Goal: Find contact information: Find contact information

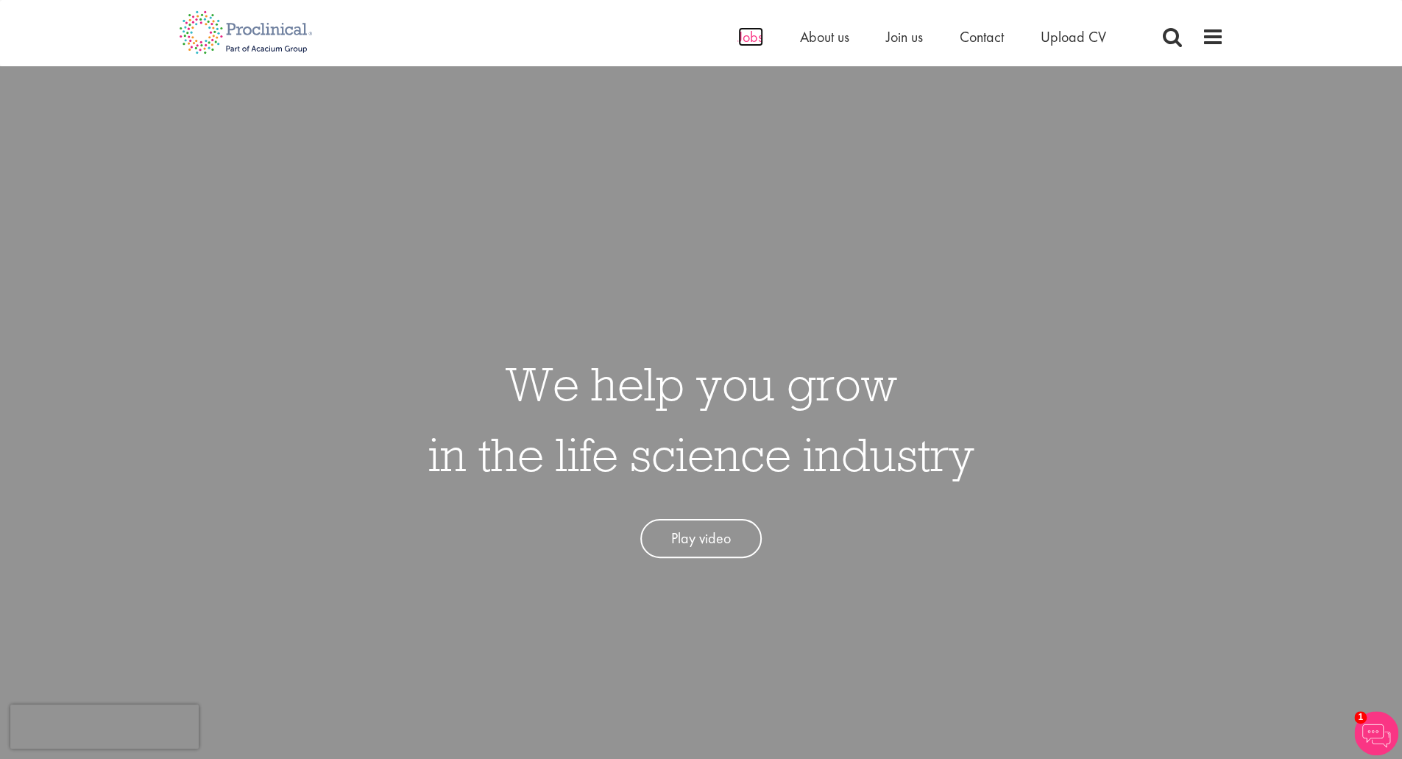
click at [754, 40] on span "Jobs" at bounding box center [750, 36] width 25 height 19
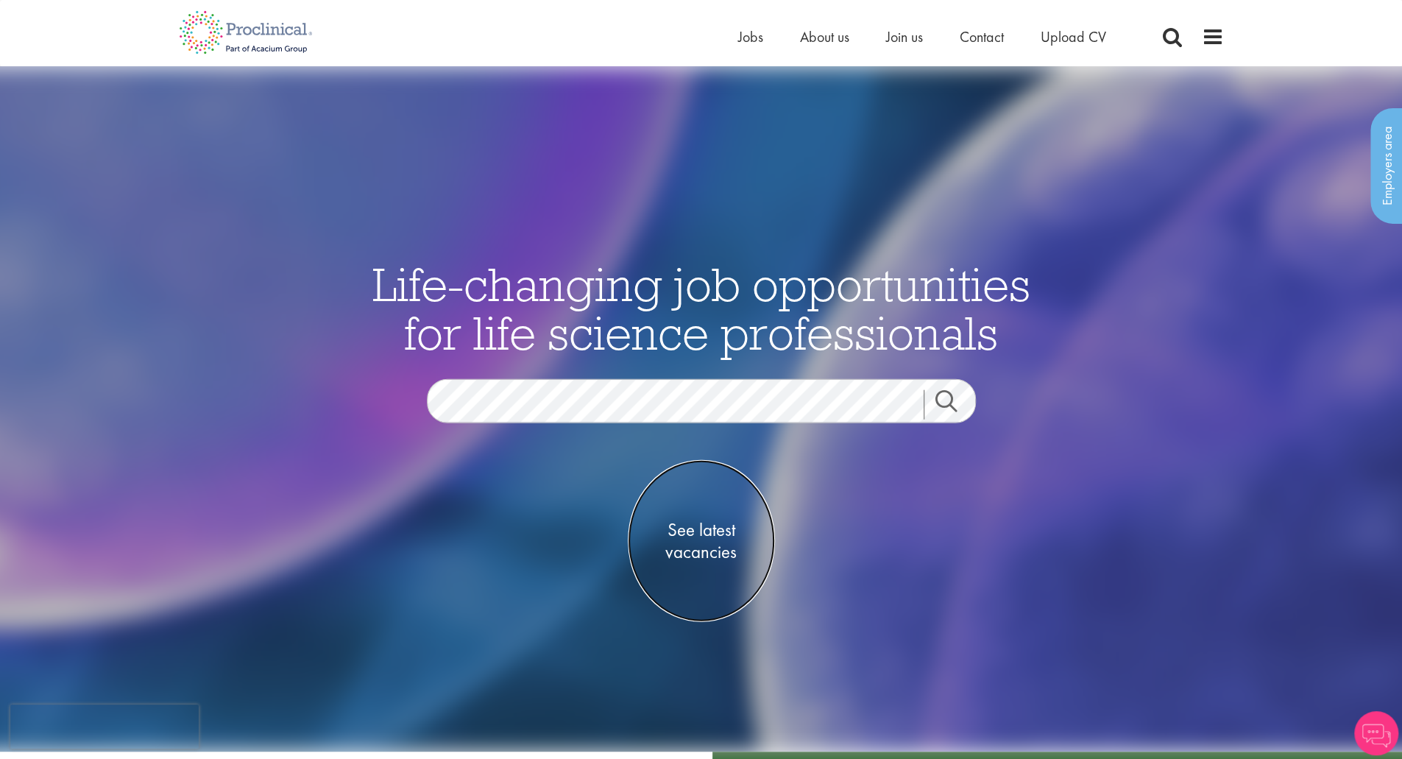
click at [707, 531] on span "See latest vacancies" at bounding box center [701, 541] width 147 height 44
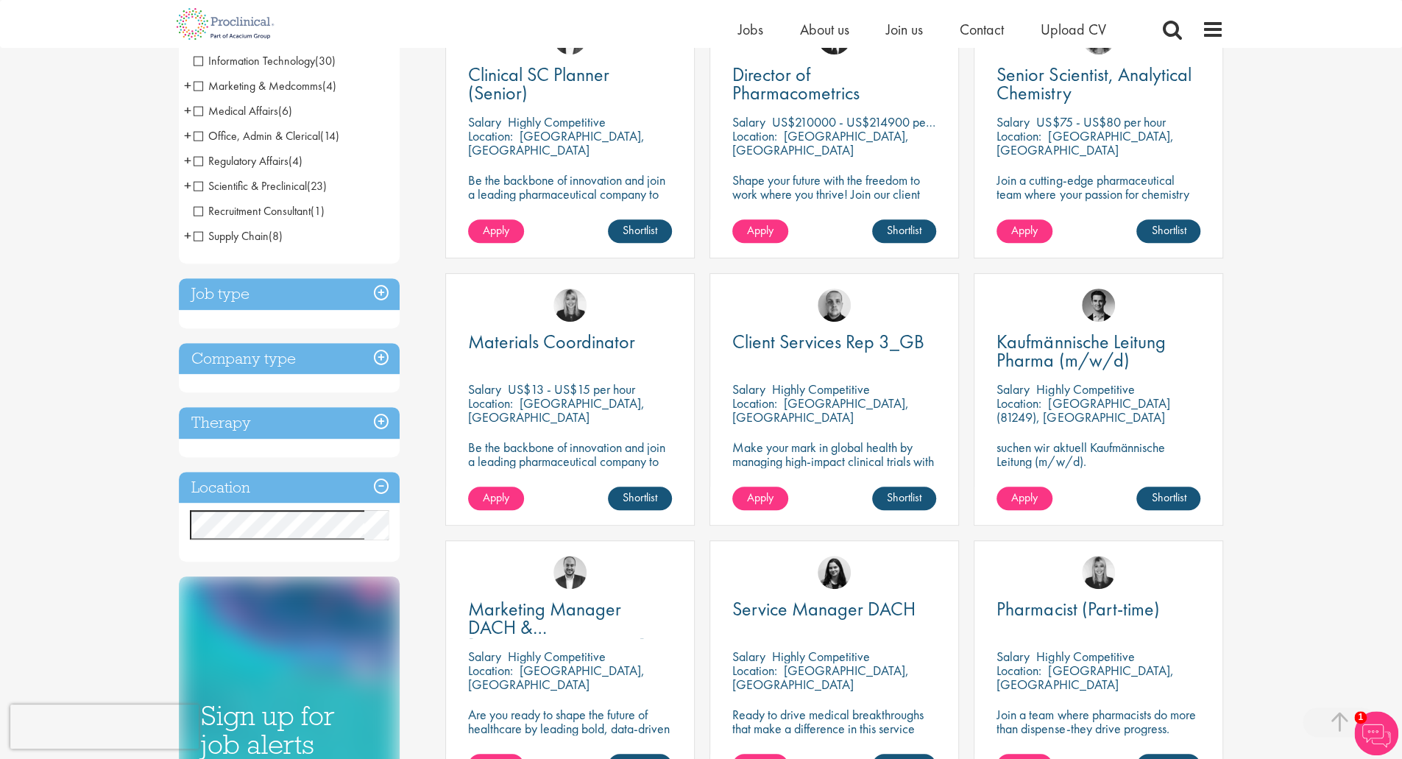
scroll to position [328, 0]
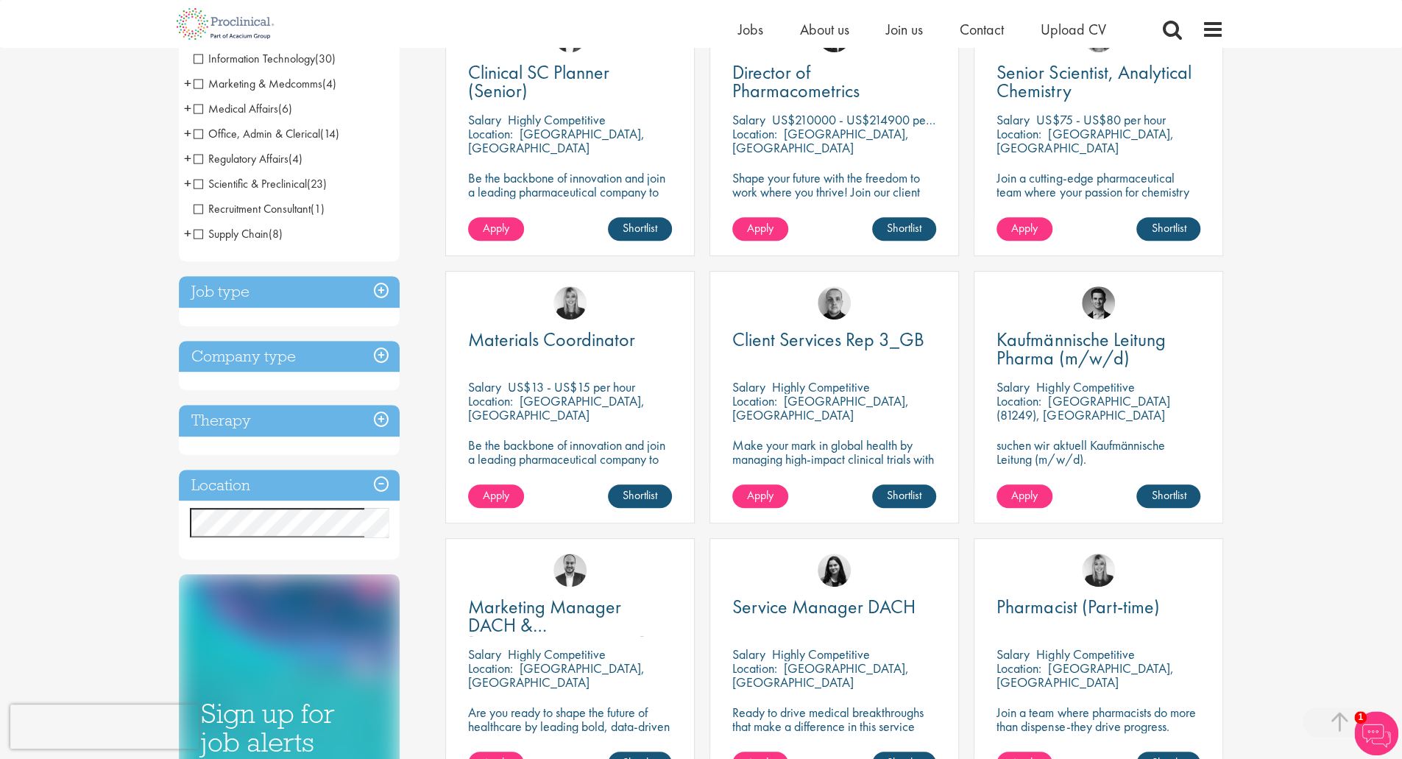
click at [381, 292] on h3 "Job type" at bounding box center [289, 292] width 221 height 32
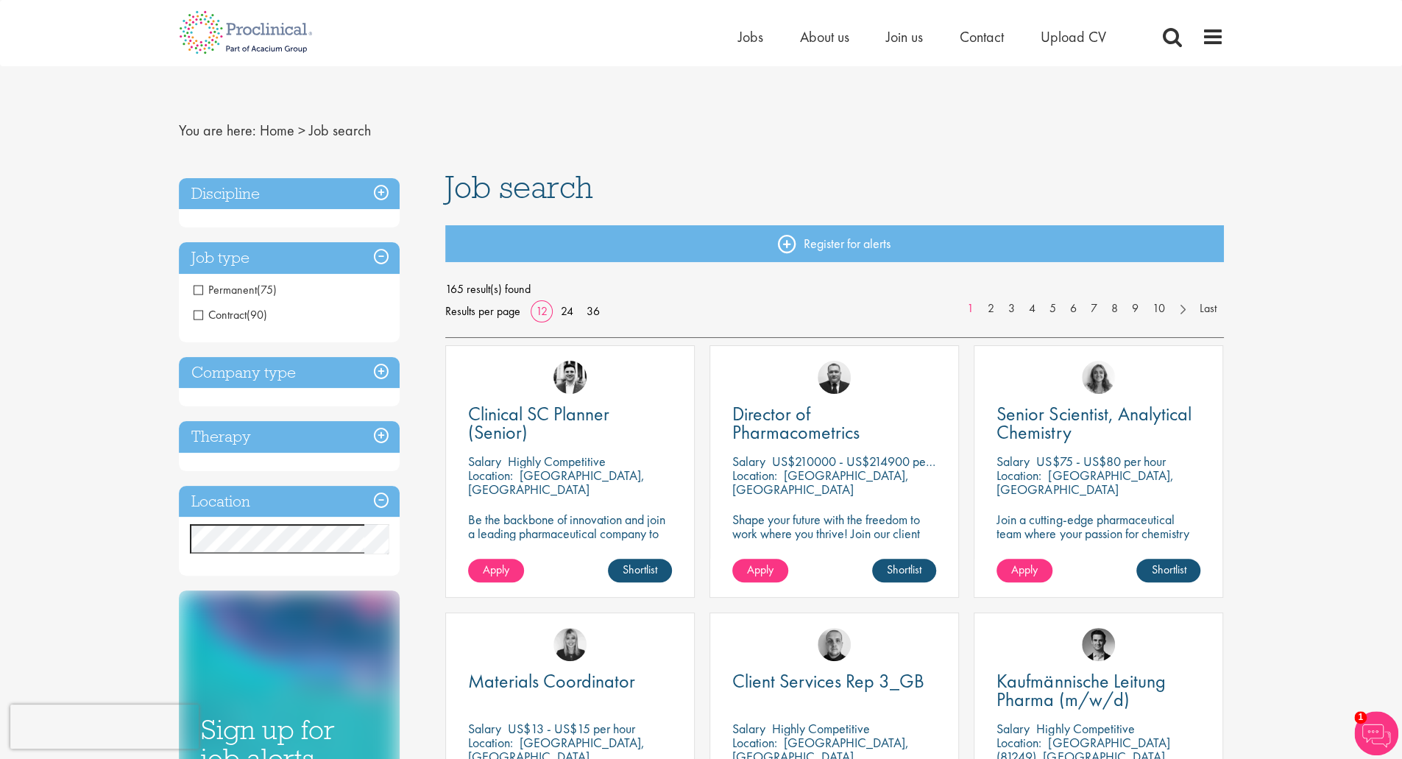
scroll to position [4, 0]
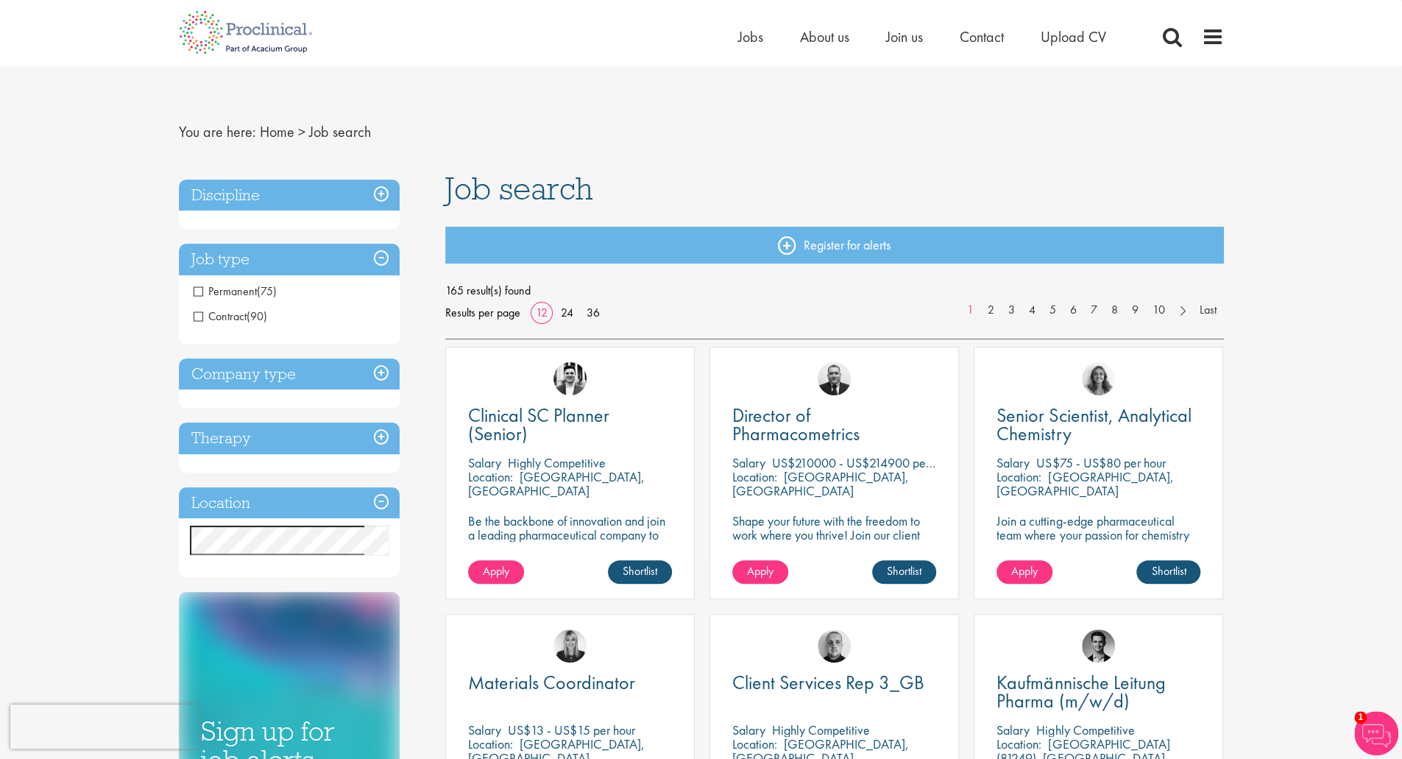
click at [198, 293] on span "Permanent" at bounding box center [225, 290] width 63 height 15
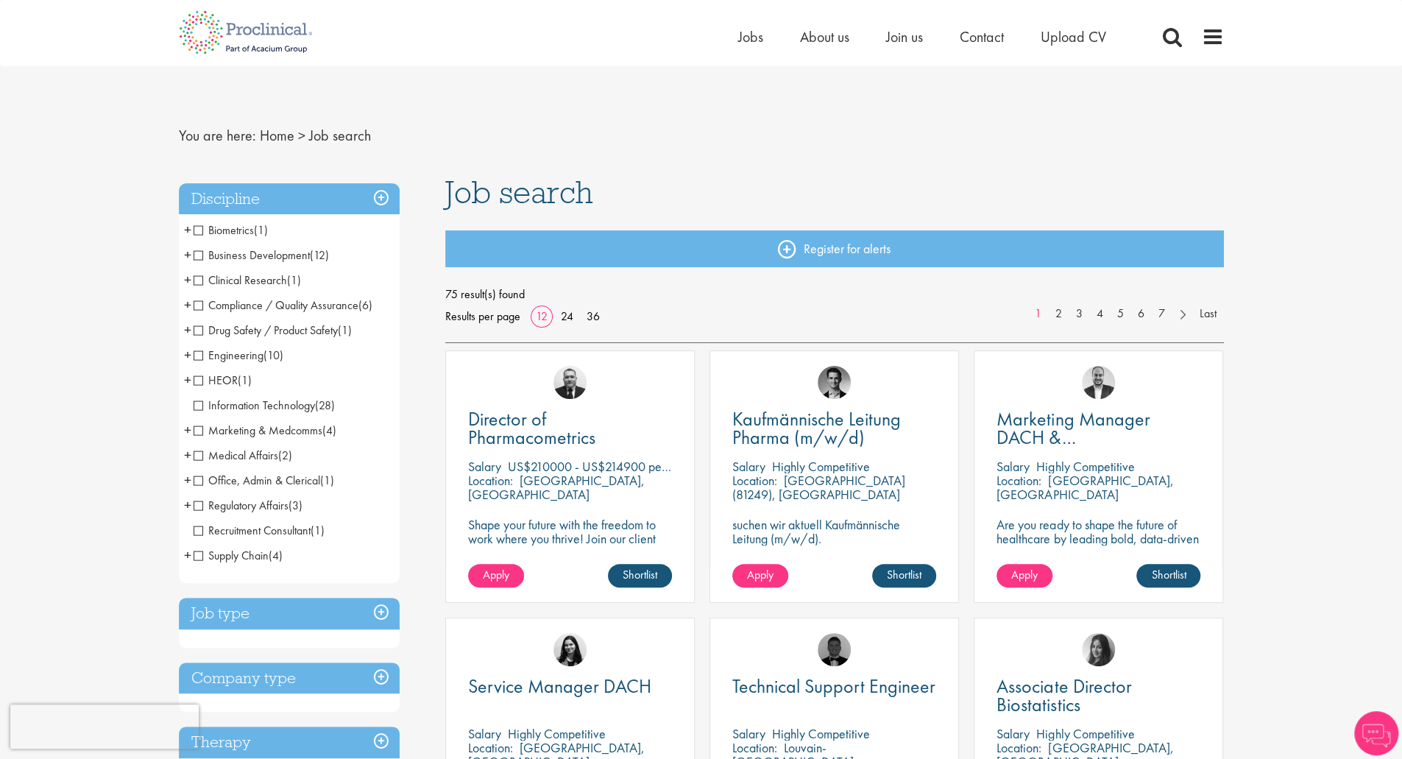
click at [277, 347] on span "(10)" at bounding box center [274, 354] width 20 height 15
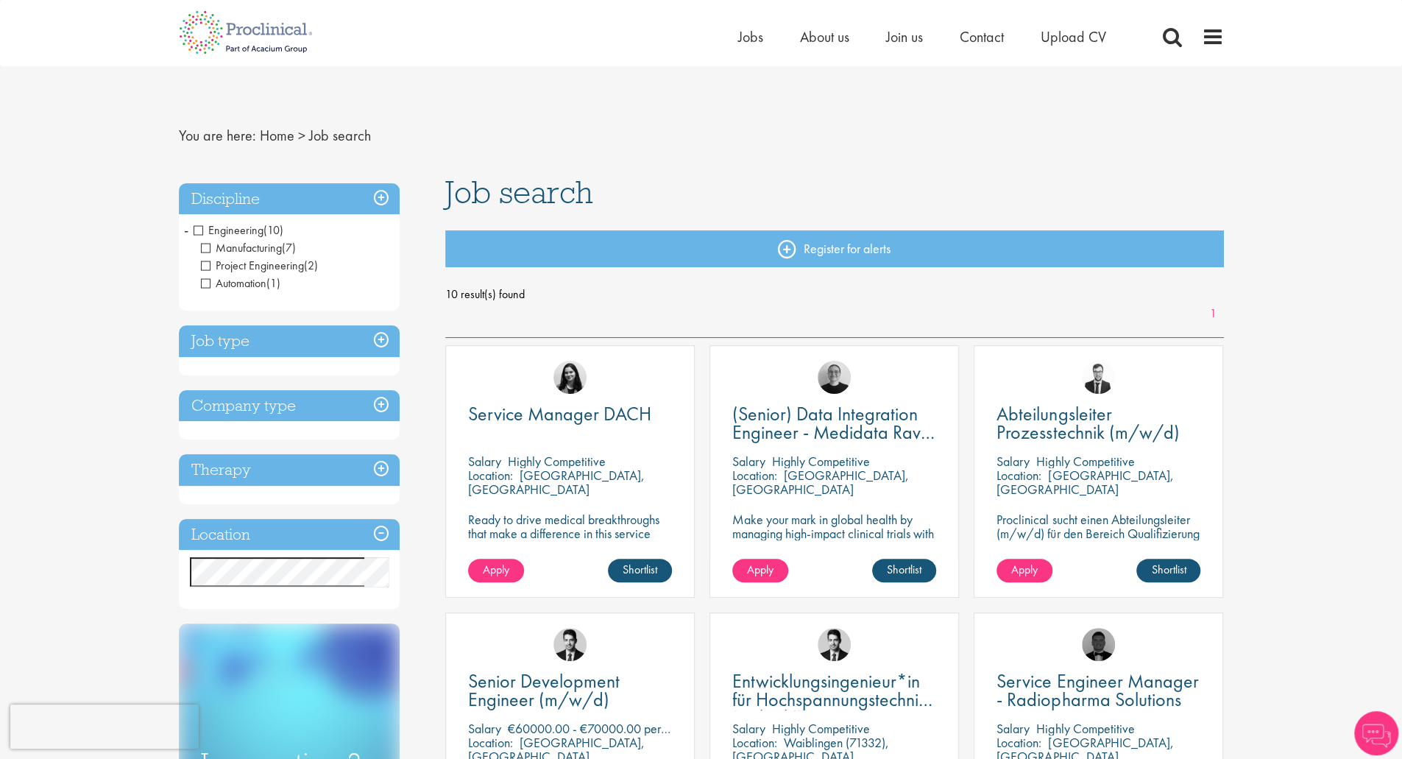
click at [187, 230] on span "-" at bounding box center [186, 230] width 4 height 22
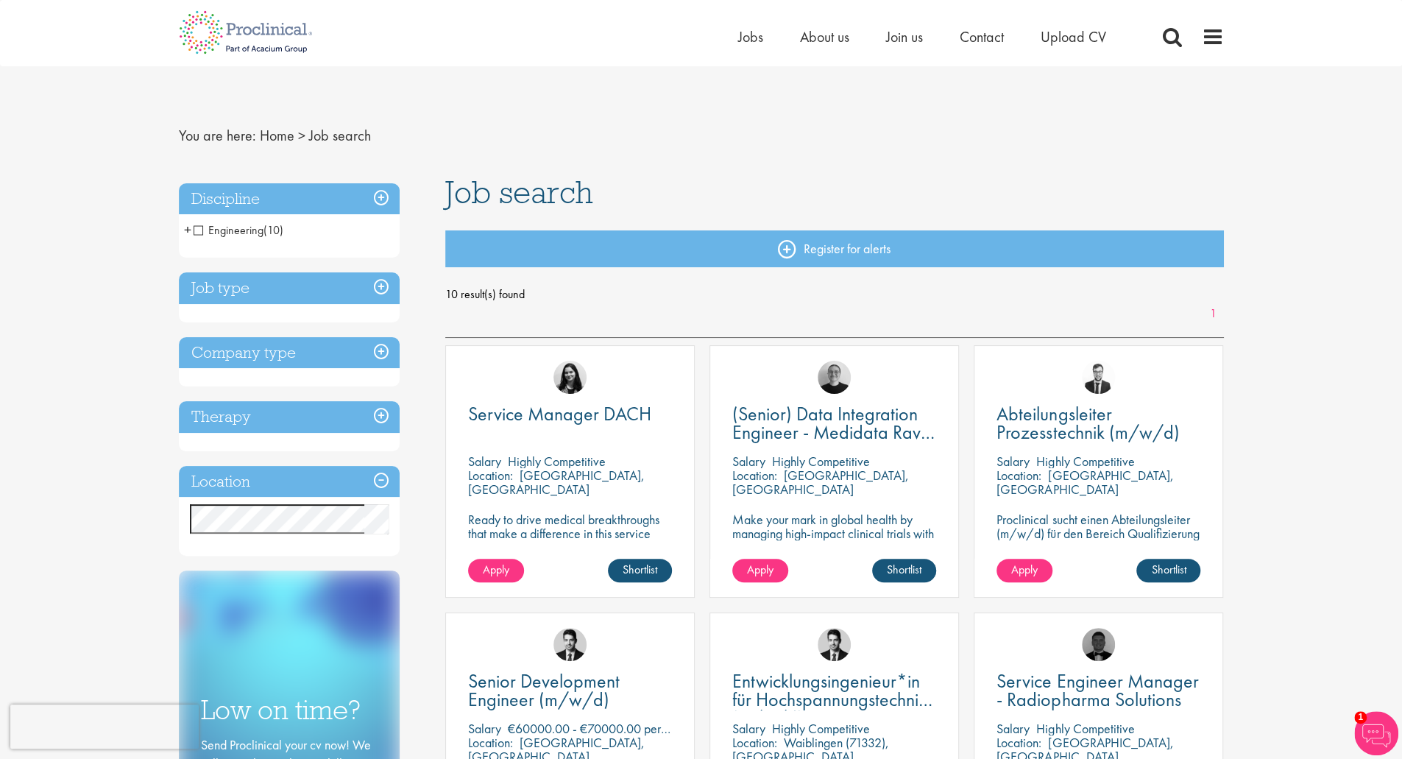
click at [199, 232] on span "Engineering" at bounding box center [229, 229] width 70 height 15
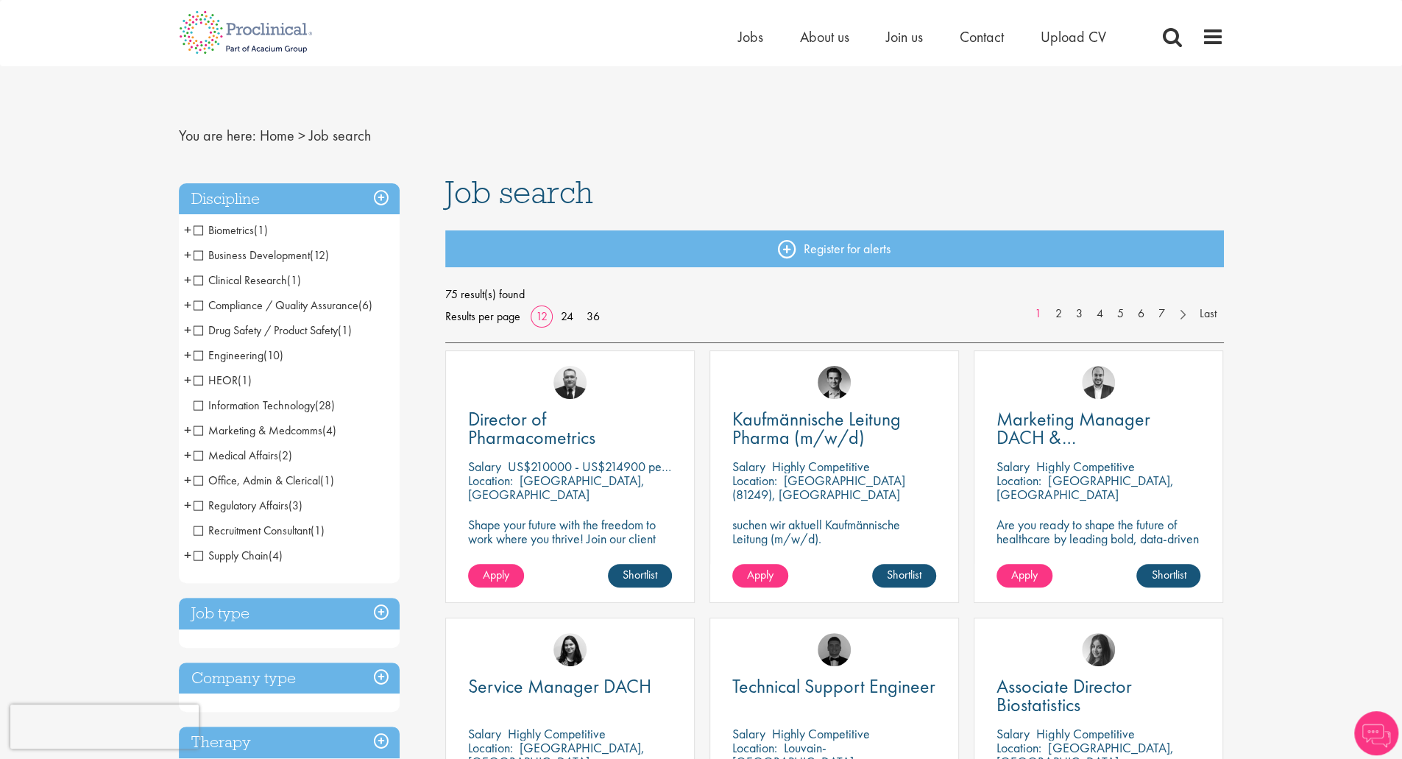
click at [198, 258] on span "Business Development" at bounding box center [252, 254] width 116 height 15
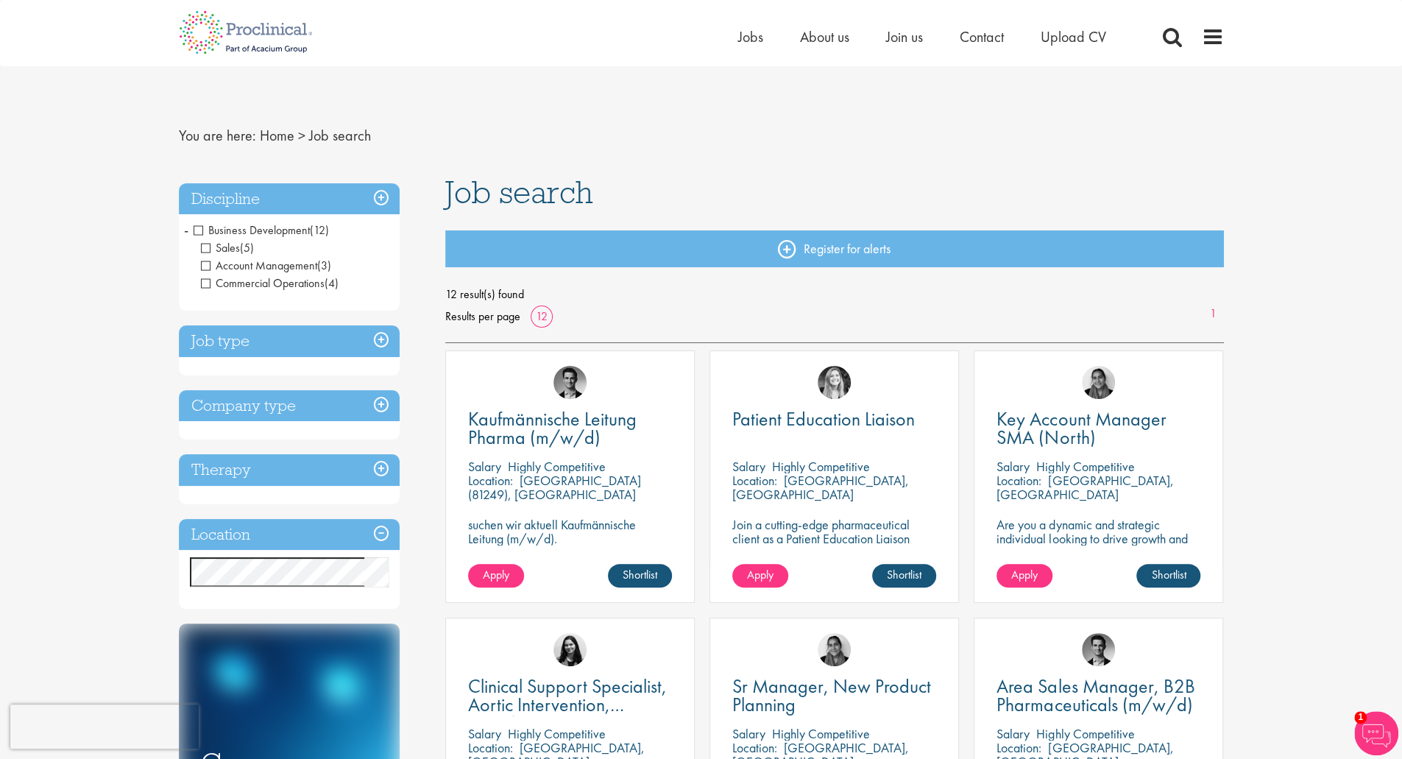
click at [266, 467] on h3 "Therapy" at bounding box center [289, 470] width 221 height 32
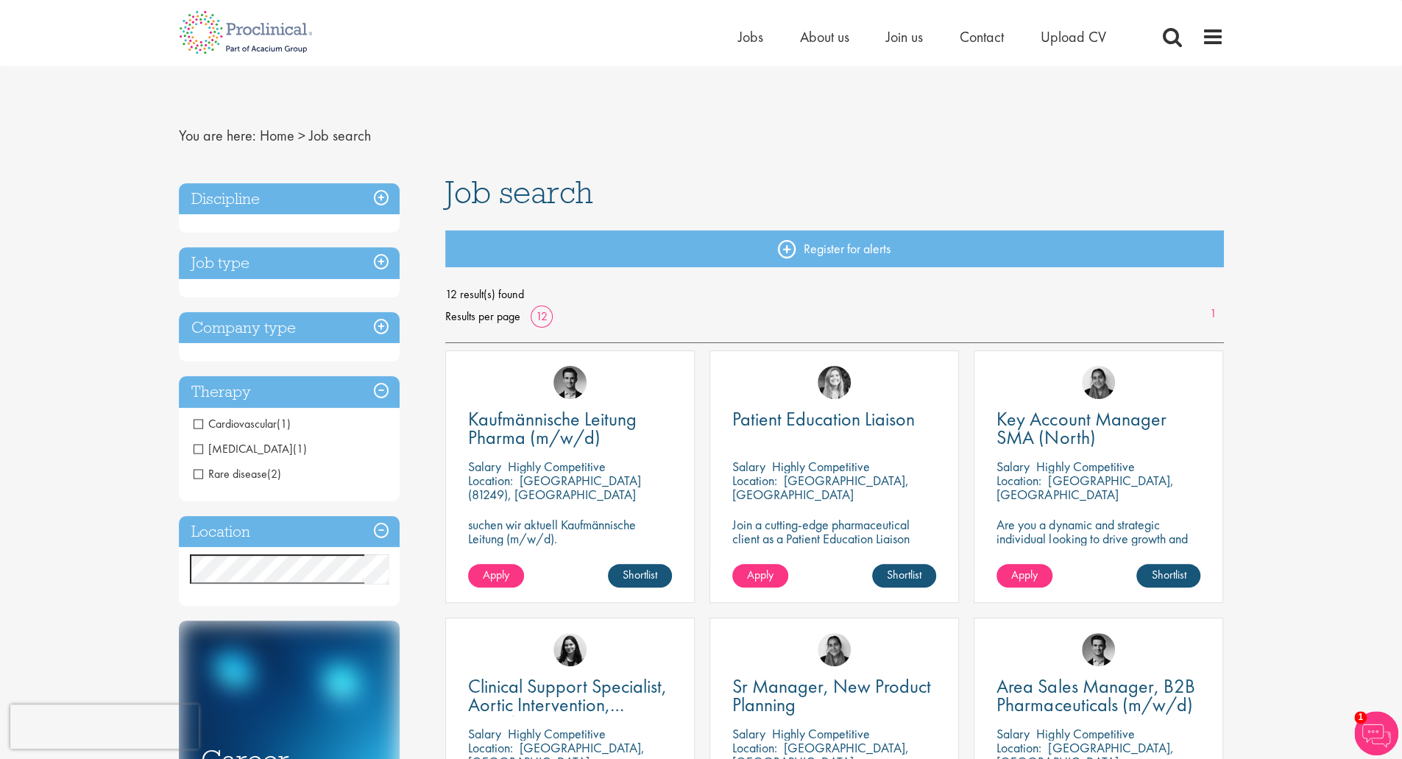
click at [196, 423] on span "Cardiovascular" at bounding box center [235, 423] width 83 height 15
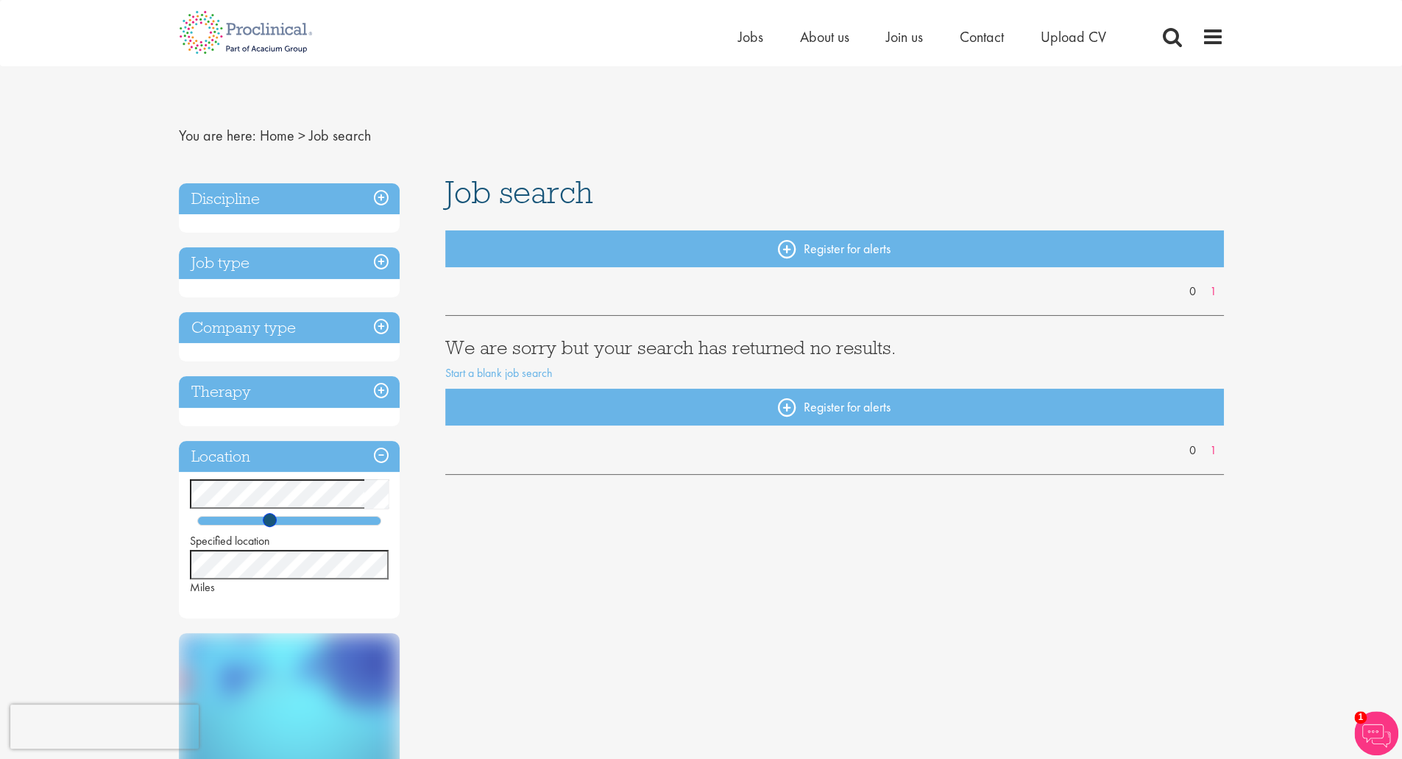
drag, startPoint x: 235, startPoint y: 522, endPoint x: 272, endPoint y: 523, distance: 37.6
click at [272, 523] on span at bounding box center [270, 520] width 14 height 14
click at [235, 199] on h3 "Discipline" at bounding box center [289, 199] width 221 height 32
click at [383, 188] on h3 "Discipline" at bounding box center [289, 199] width 221 height 32
click at [381, 197] on h3 "Discipline" at bounding box center [289, 199] width 221 height 32
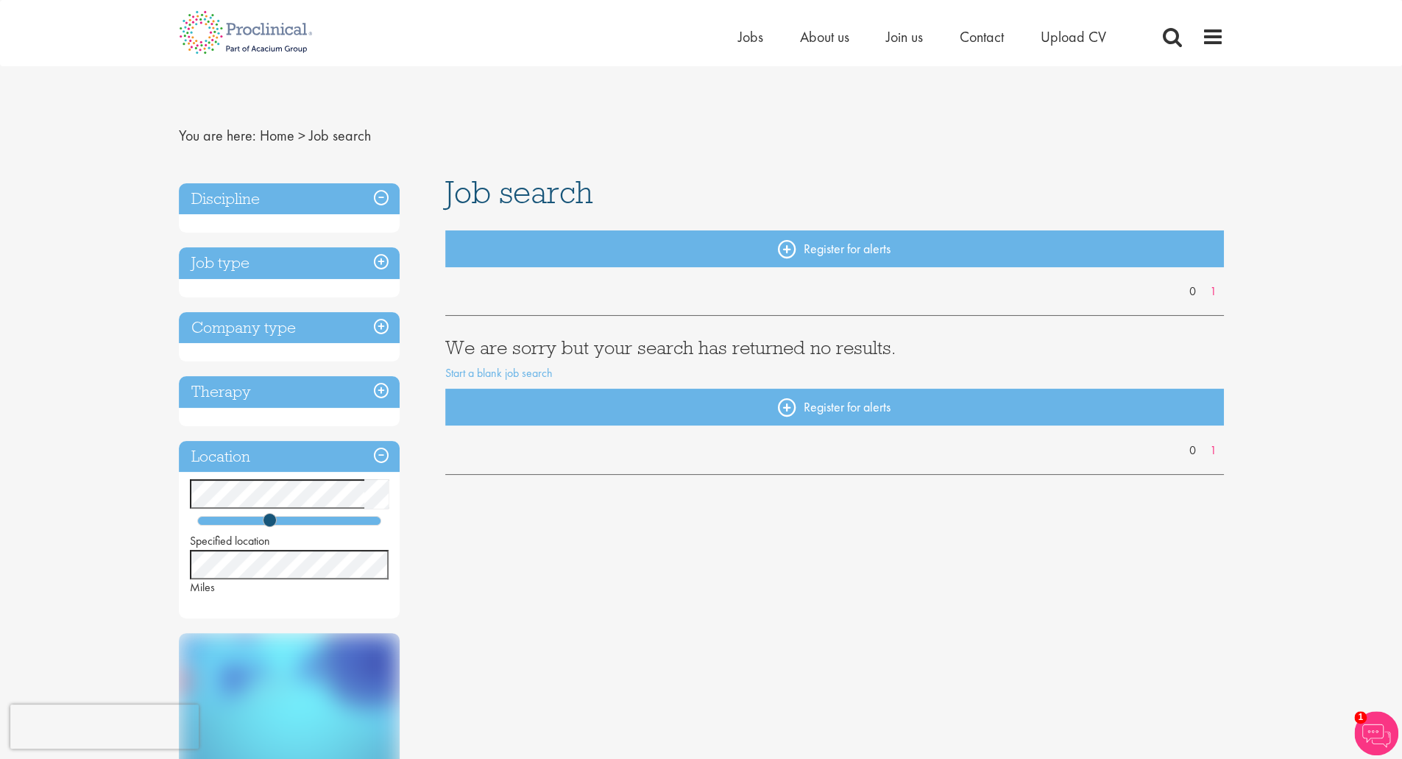
click at [238, 177] on div "Discipline Job type Company type Therapy Location Specified location Miles Low …" at bounding box center [301, 597] width 267 height 842
click at [230, 210] on h3 "Discipline" at bounding box center [289, 199] width 221 height 32
click at [749, 37] on span "Jobs" at bounding box center [750, 36] width 25 height 19
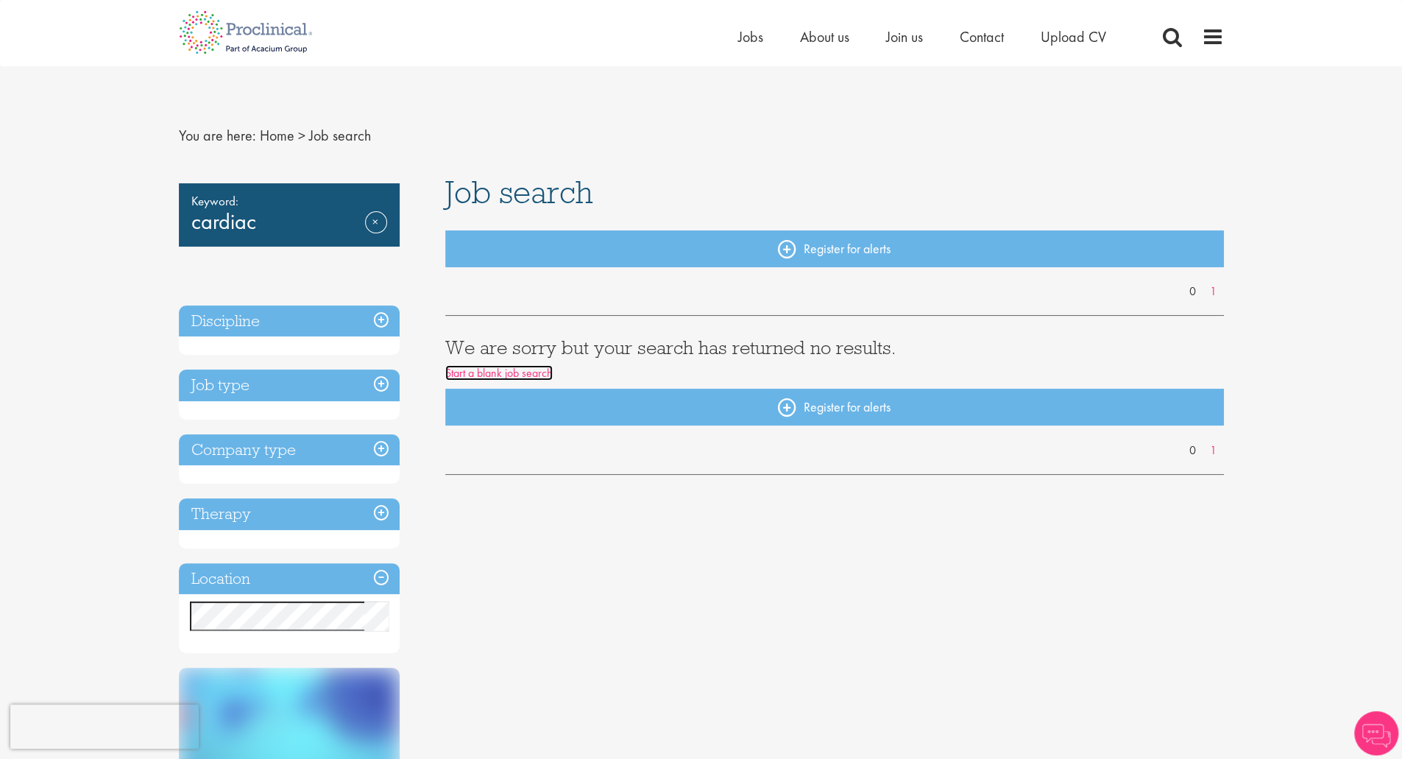
click at [474, 370] on link "Start a blank job search" at bounding box center [498, 372] width 107 height 15
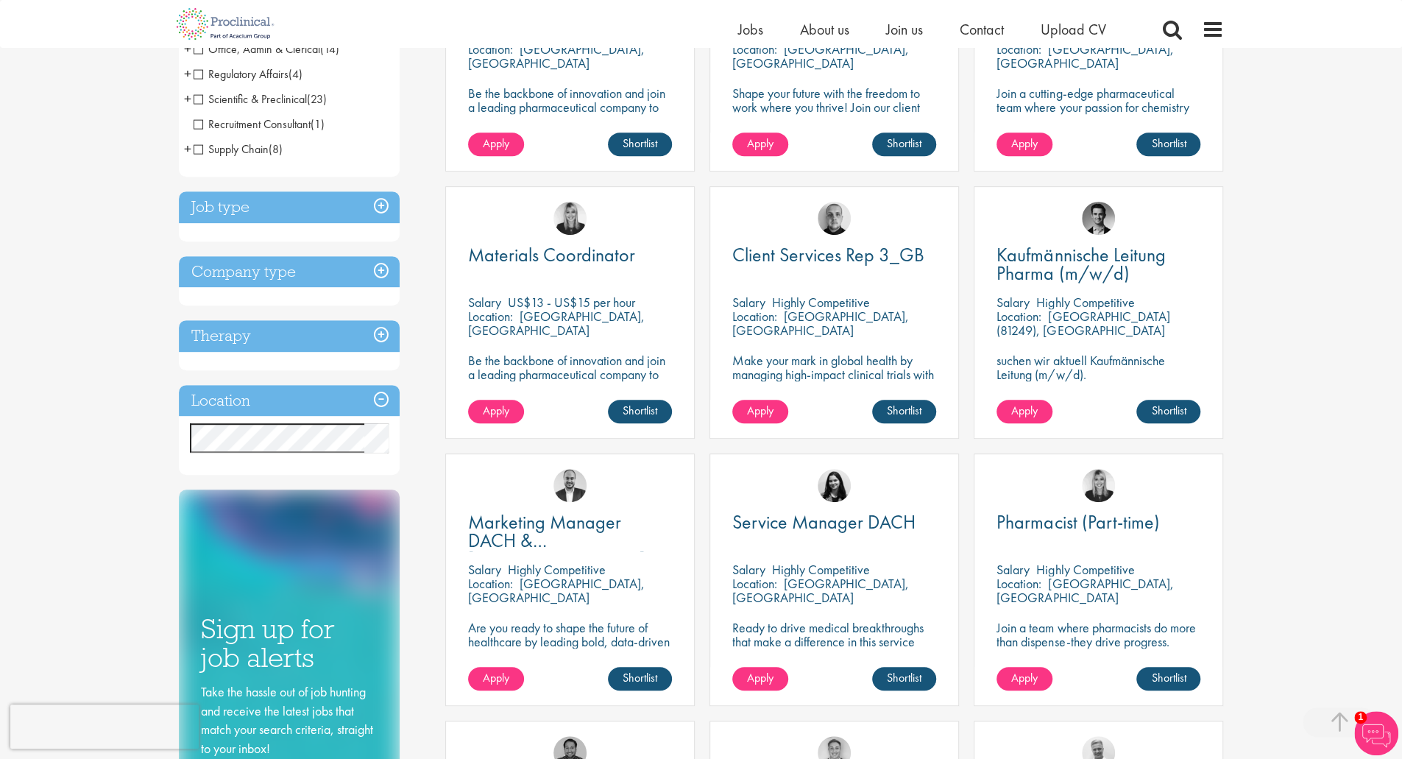
scroll to position [414, 0]
click at [386, 329] on h3 "Therapy" at bounding box center [289, 335] width 221 height 32
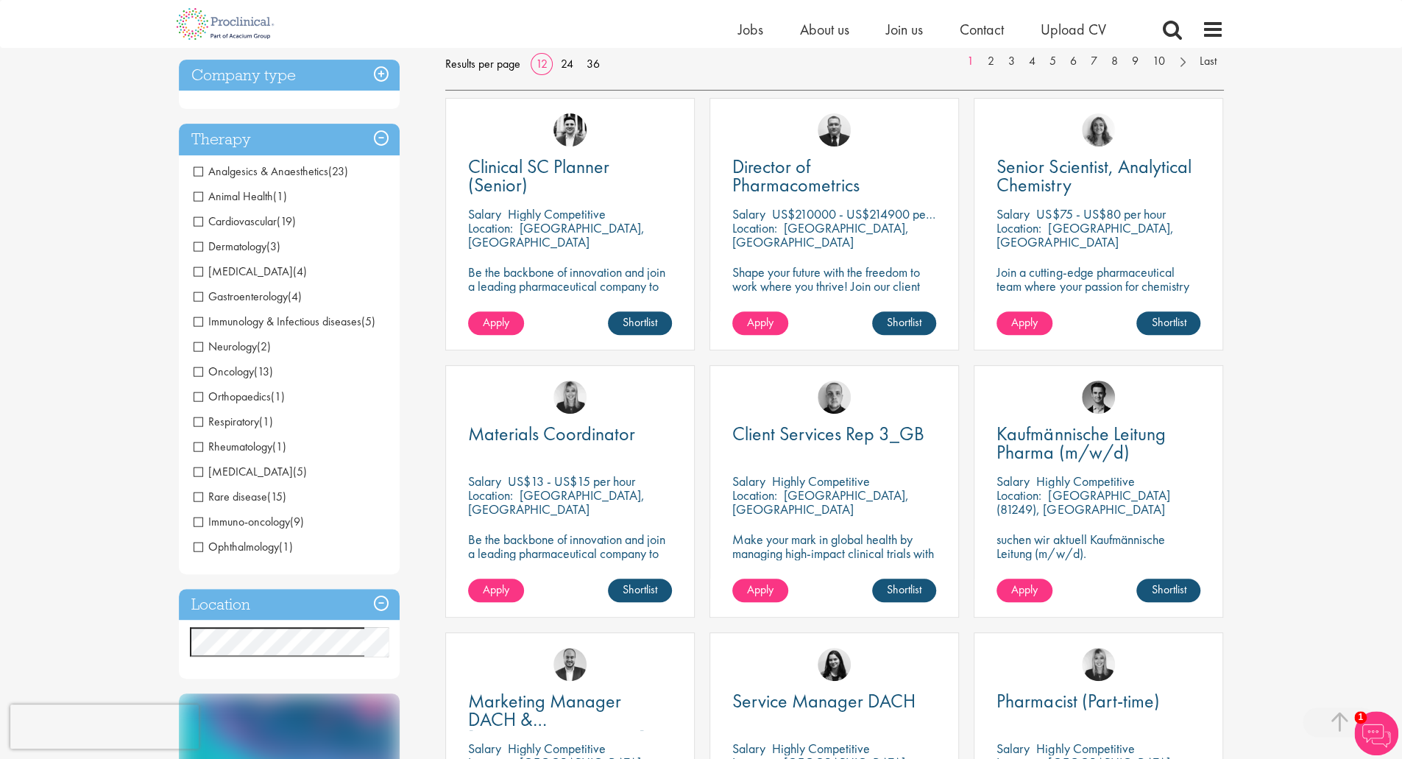
scroll to position [233, 0]
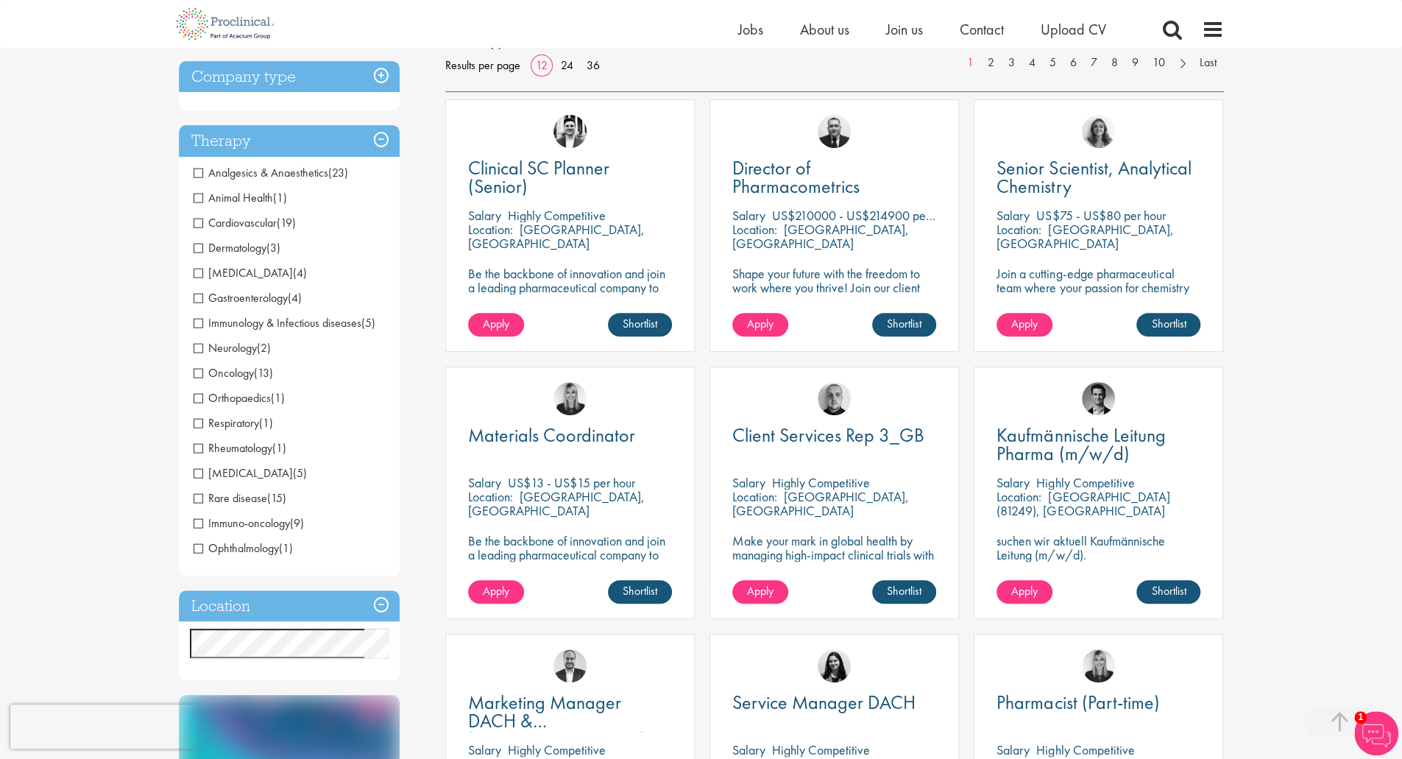
click at [194, 223] on span "Cardiovascular" at bounding box center [235, 222] width 83 height 15
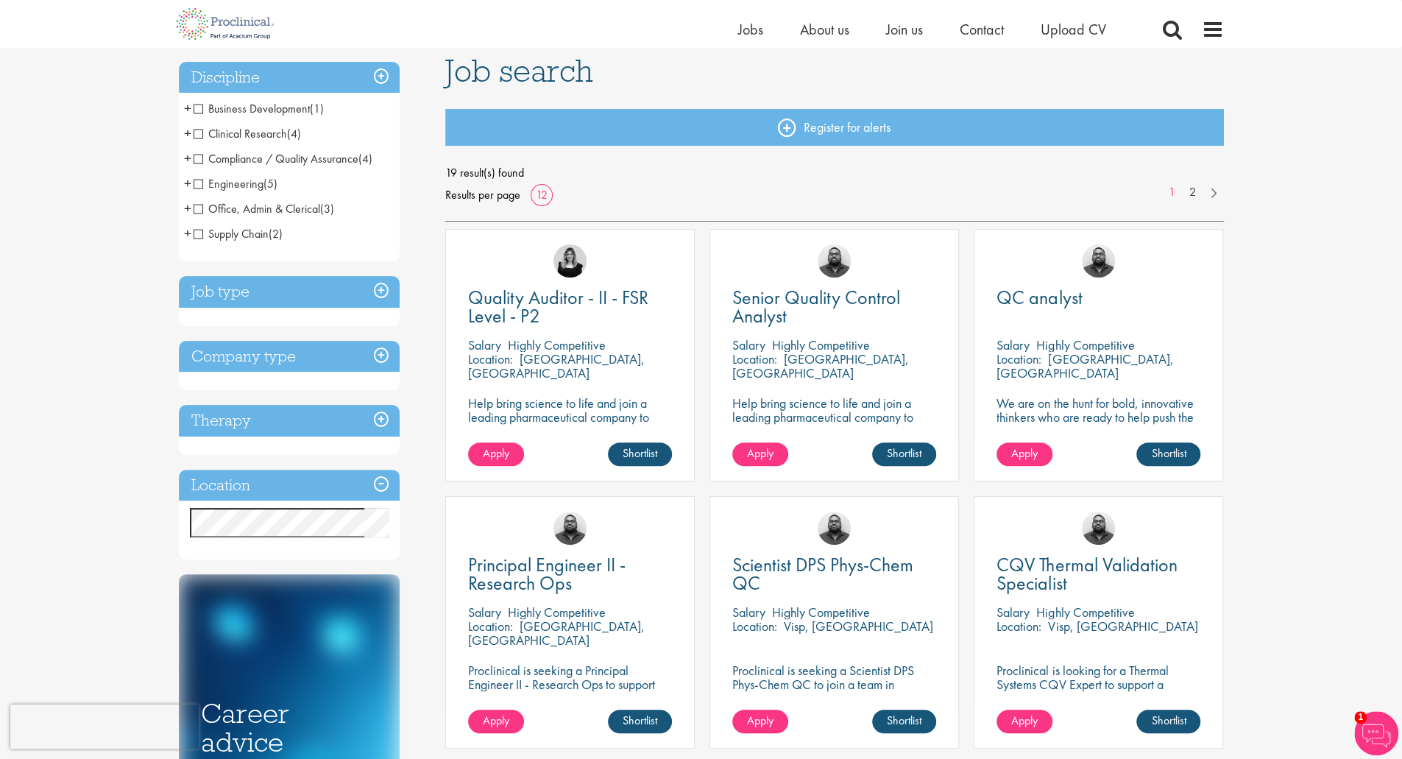
scroll to position [83, 0]
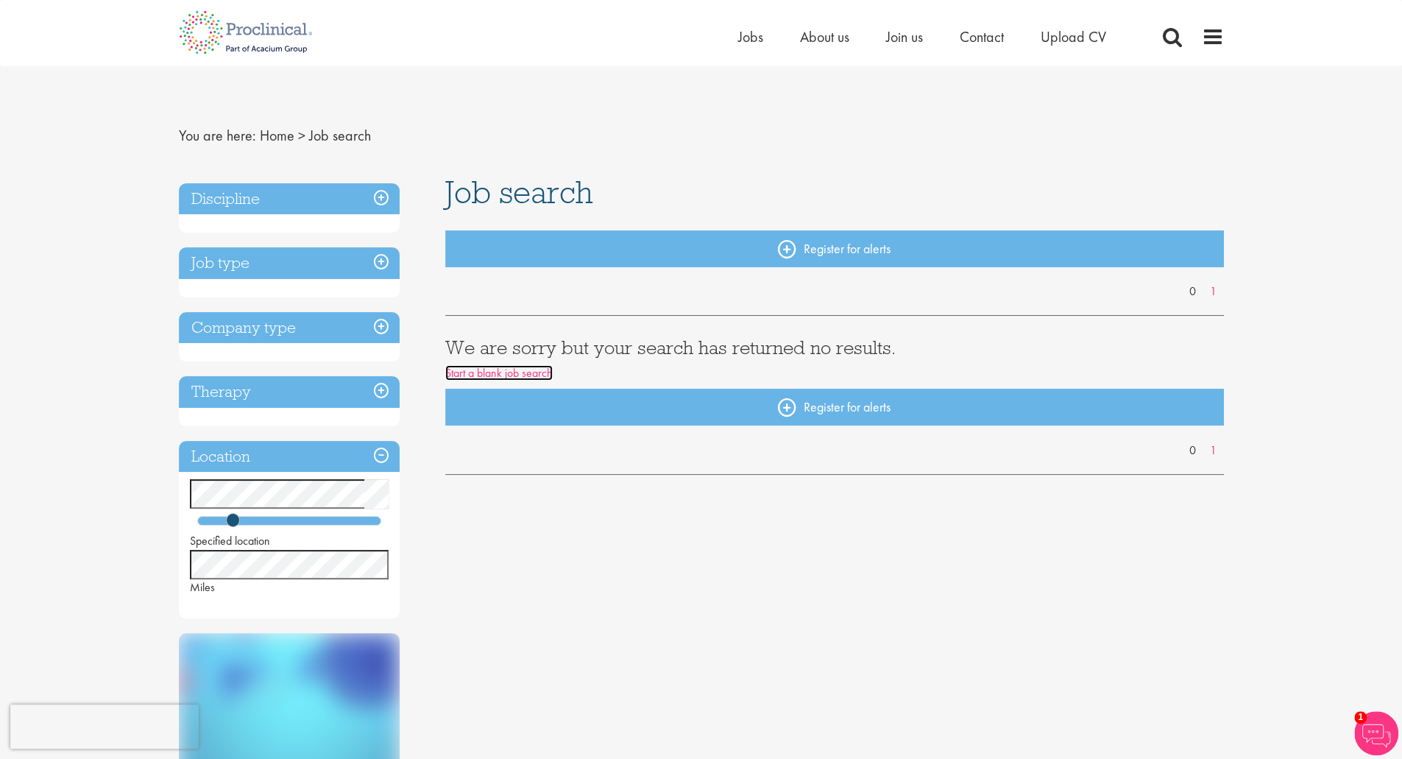
click at [520, 369] on link "Start a blank job search" at bounding box center [498, 372] width 107 height 15
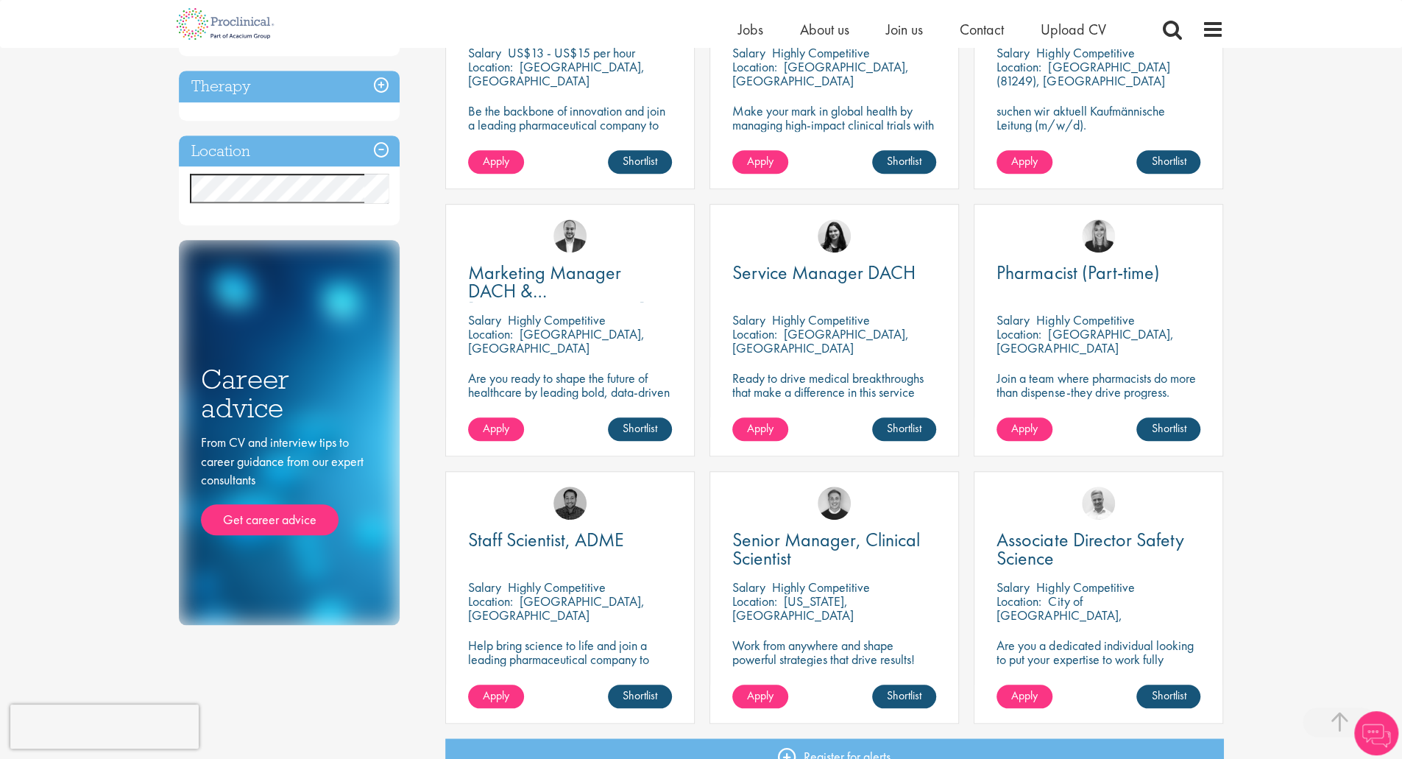
scroll to position [663, 0]
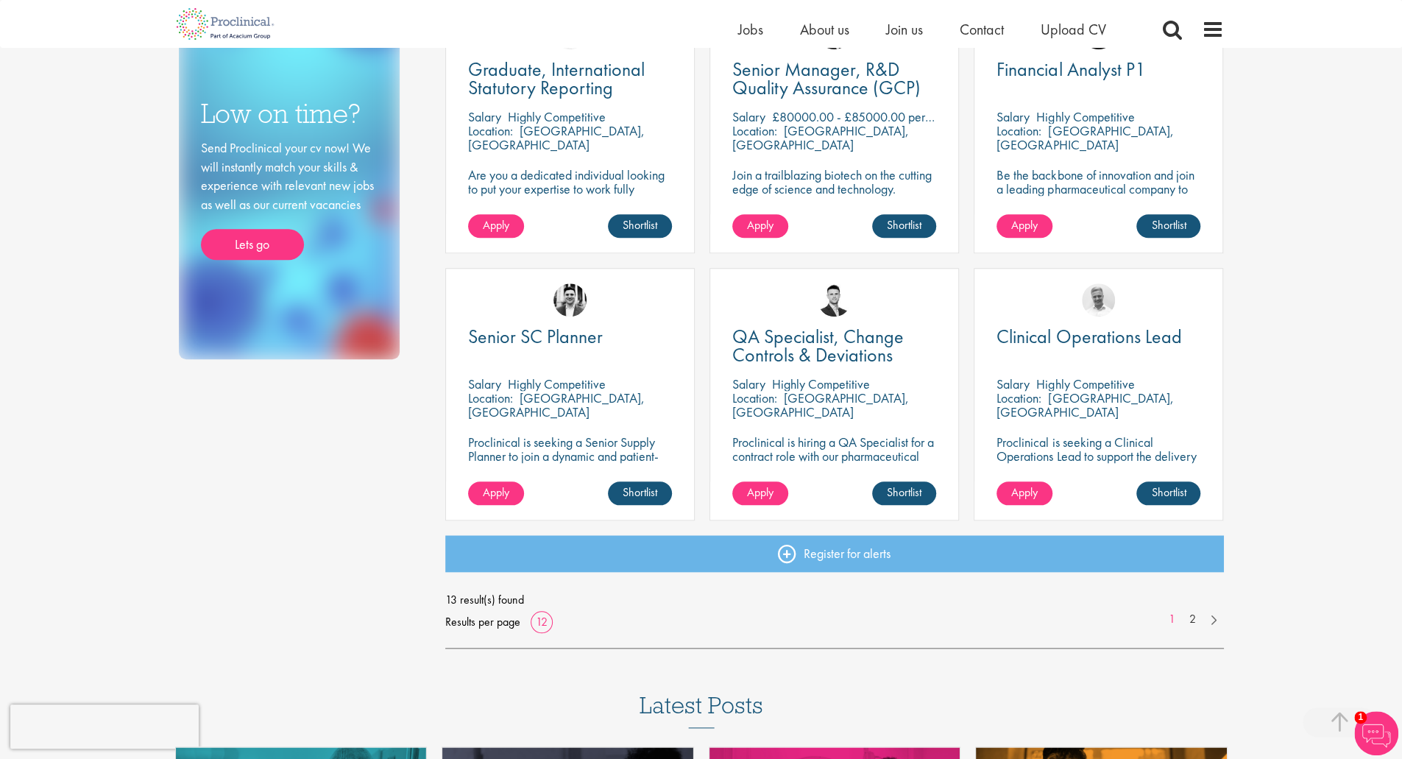
scroll to position [885, 0]
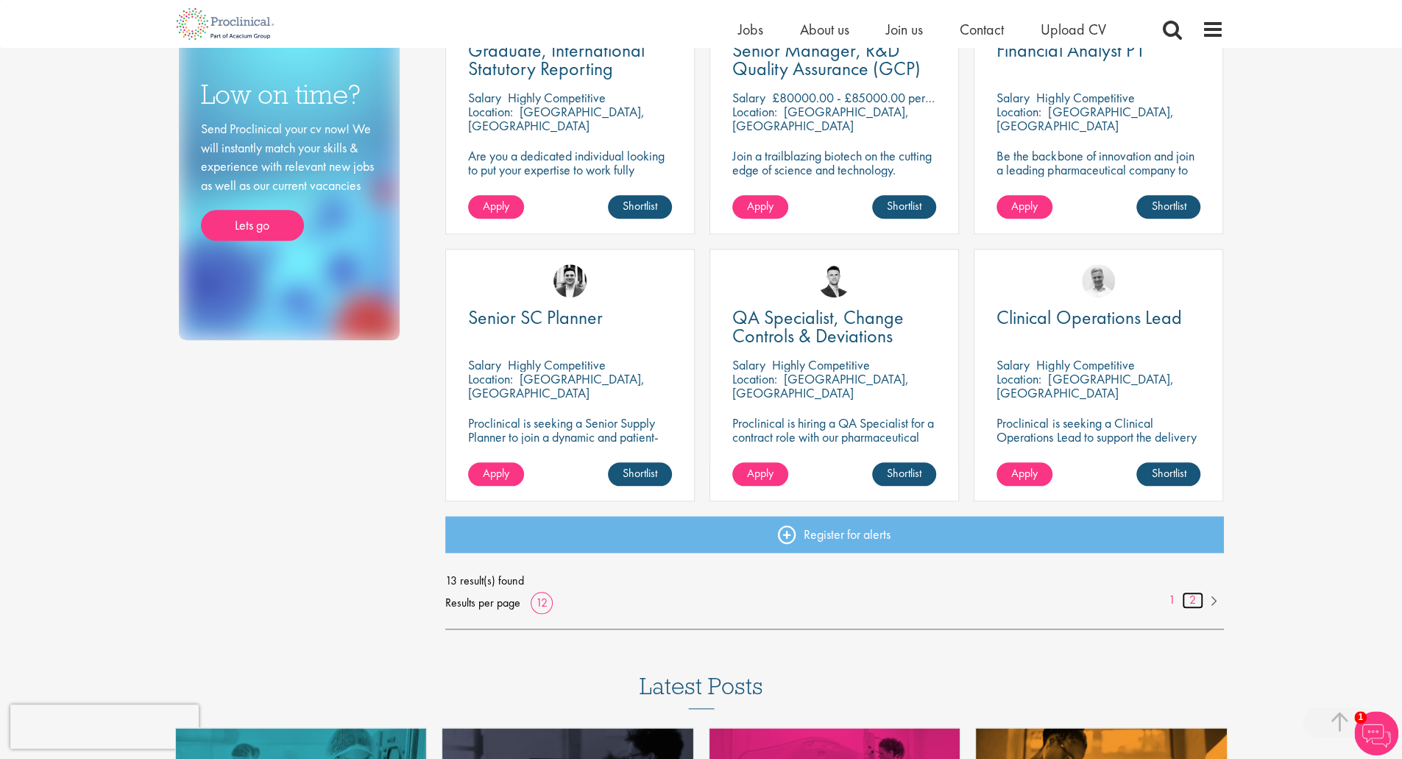
click at [1194, 602] on link "2" at bounding box center [1192, 600] width 21 height 17
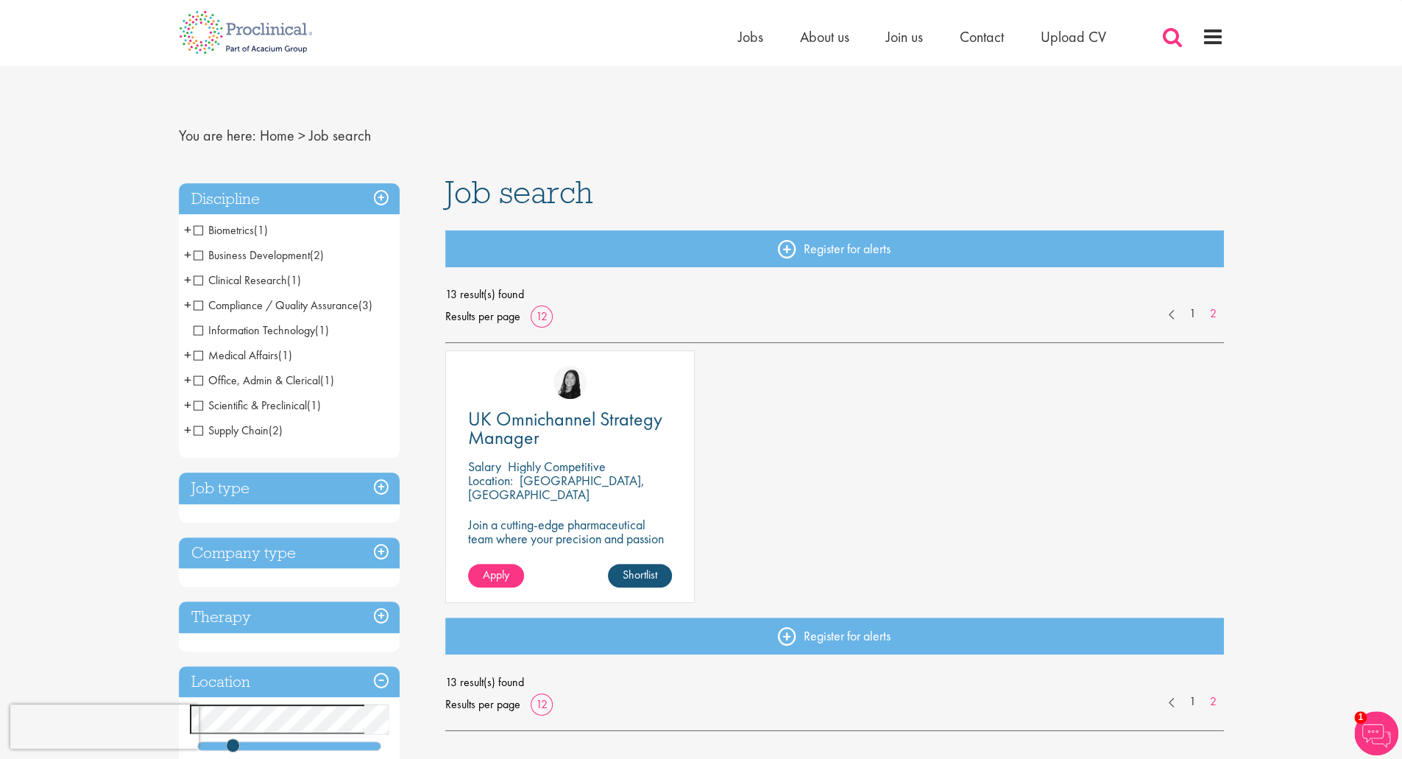
click at [1162, 43] on span at bounding box center [1173, 37] width 22 height 22
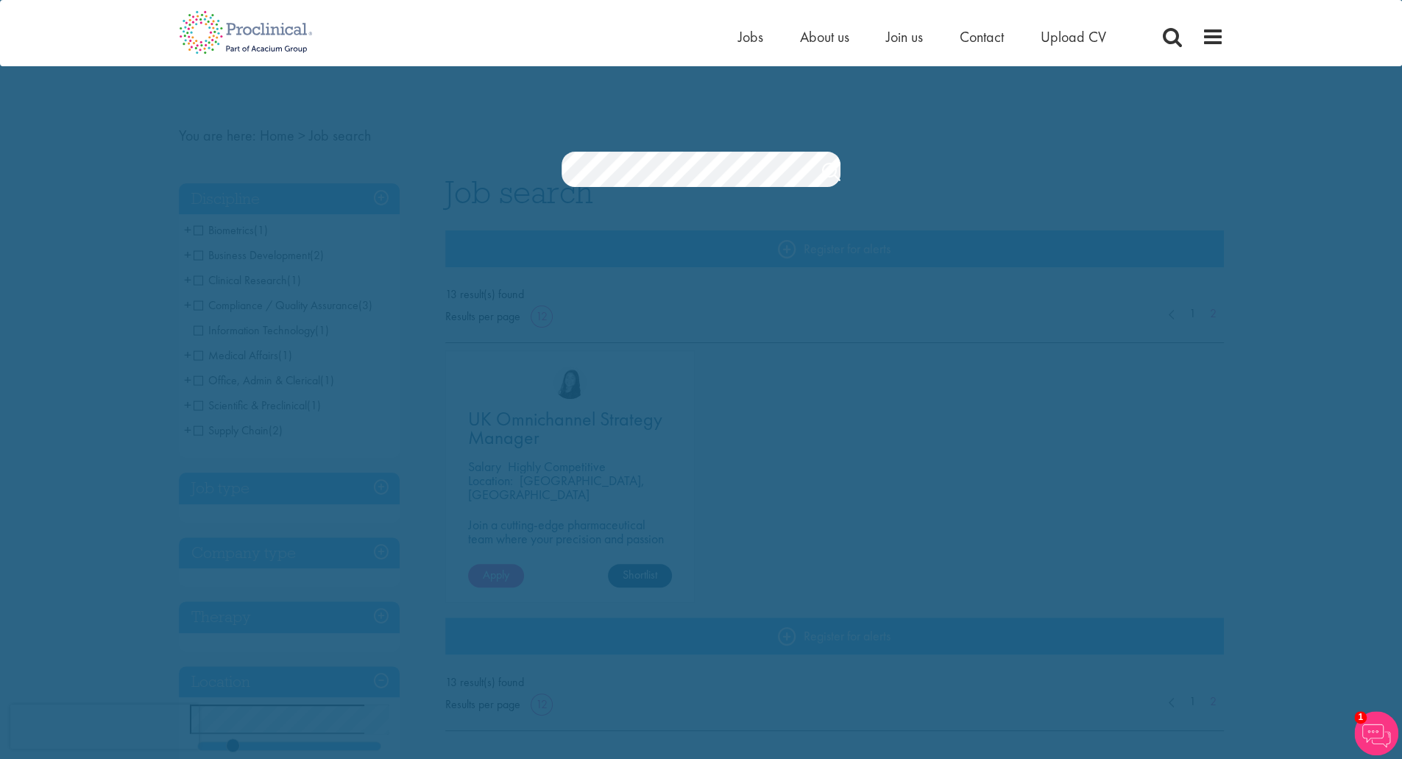
scroll to position [0, 110]
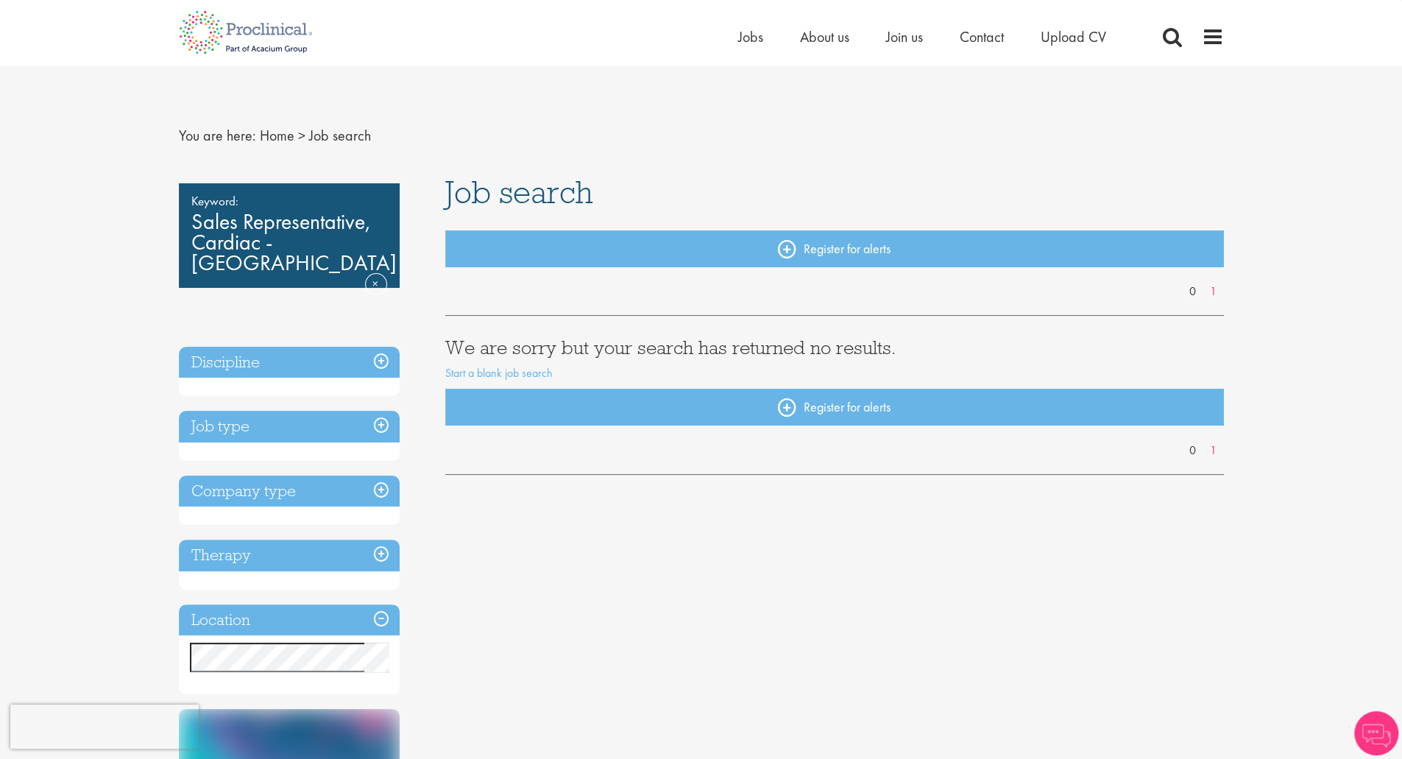
click at [1372, 731] on img at bounding box center [1376, 733] width 44 height 44
click at [1381, 734] on img at bounding box center [1376, 733] width 44 height 44
click at [989, 32] on span "Contact" at bounding box center [982, 36] width 44 height 19
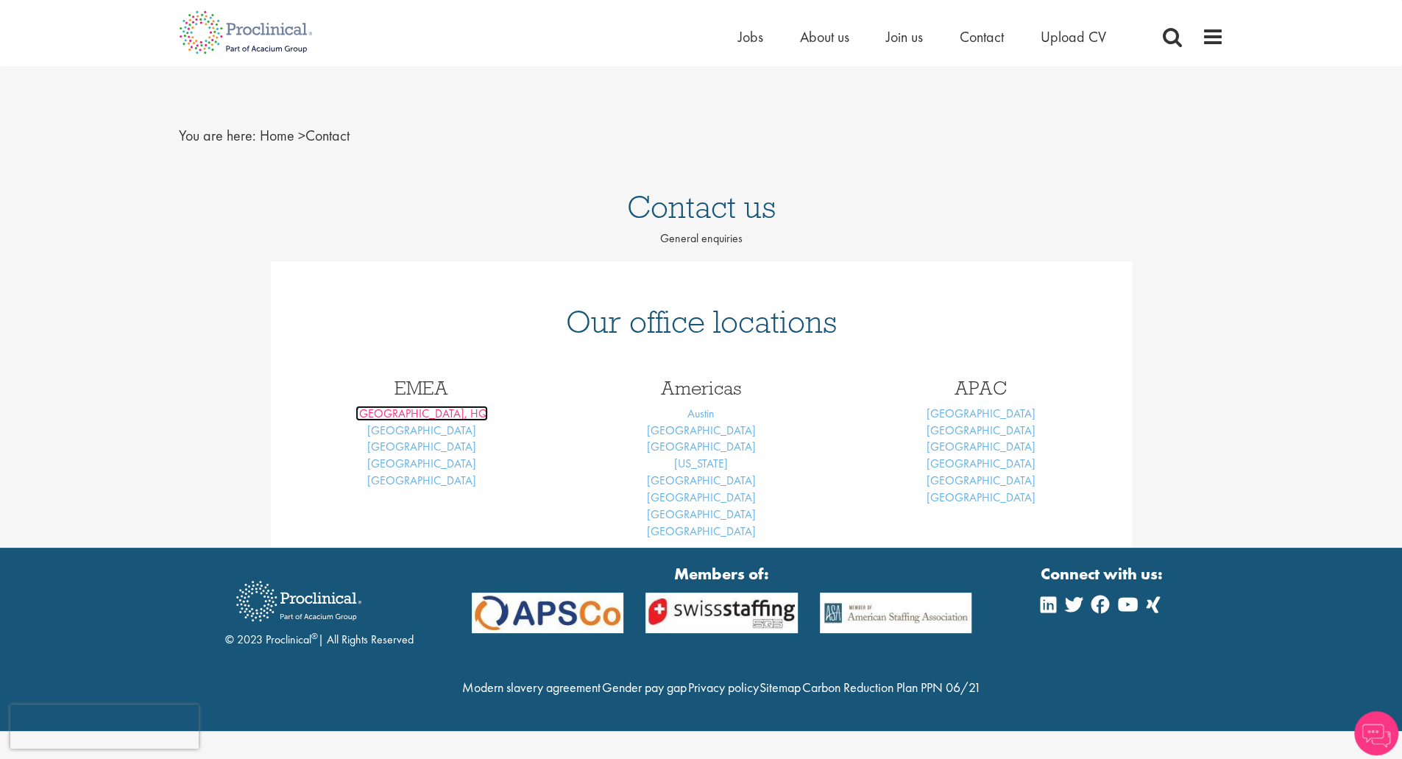
click at [442, 416] on link "[GEOGRAPHIC_DATA], HQ" at bounding box center [422, 413] width 132 height 15
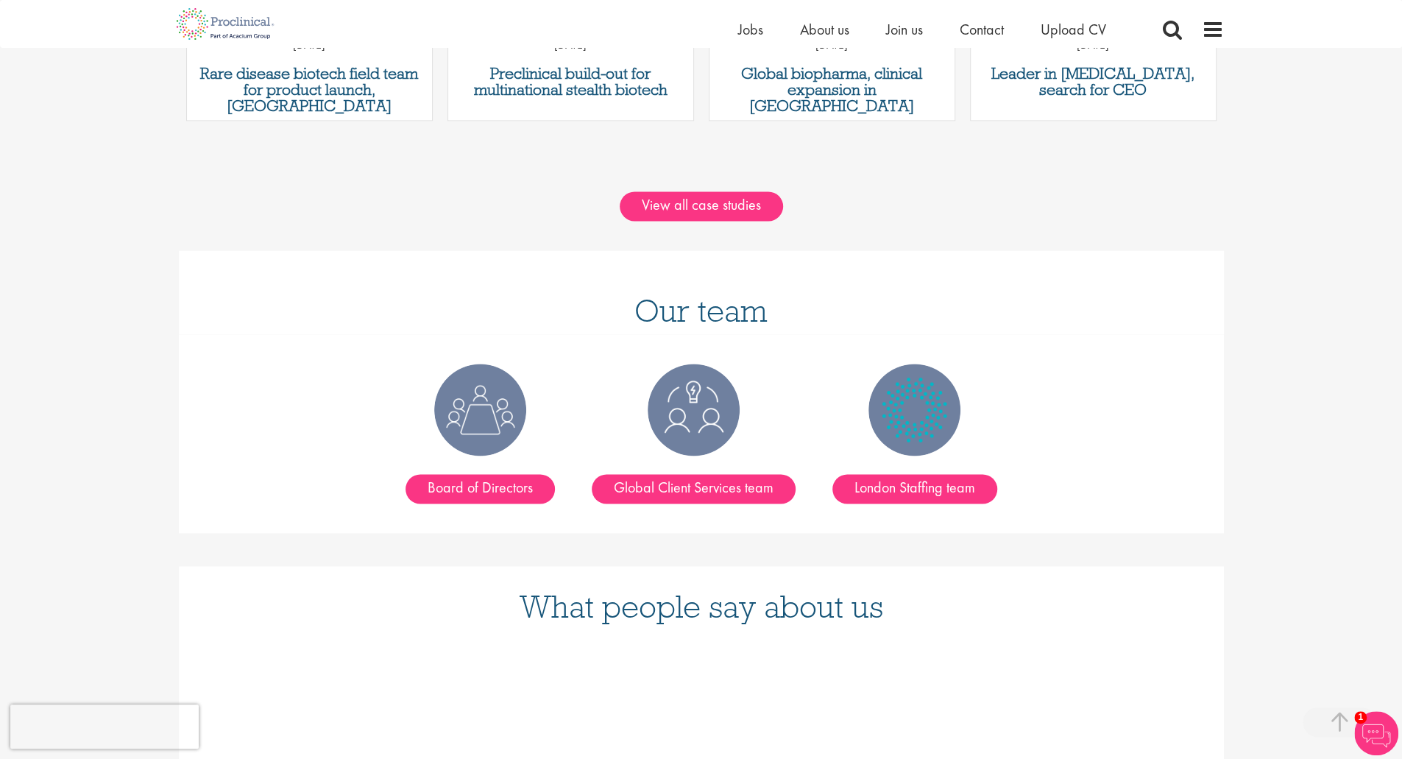
scroll to position [1594, 0]
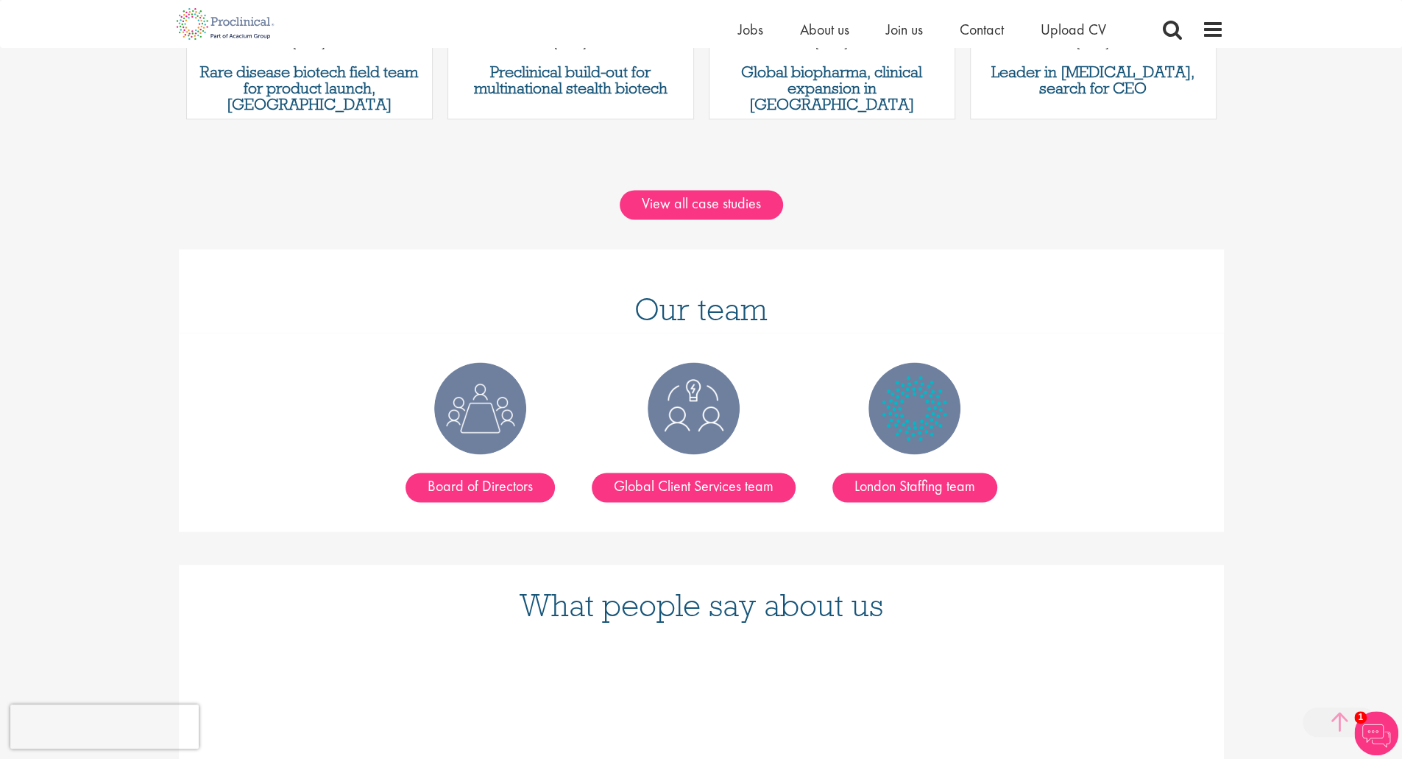
click at [1346, 718] on span at bounding box center [1340, 721] width 74 height 29
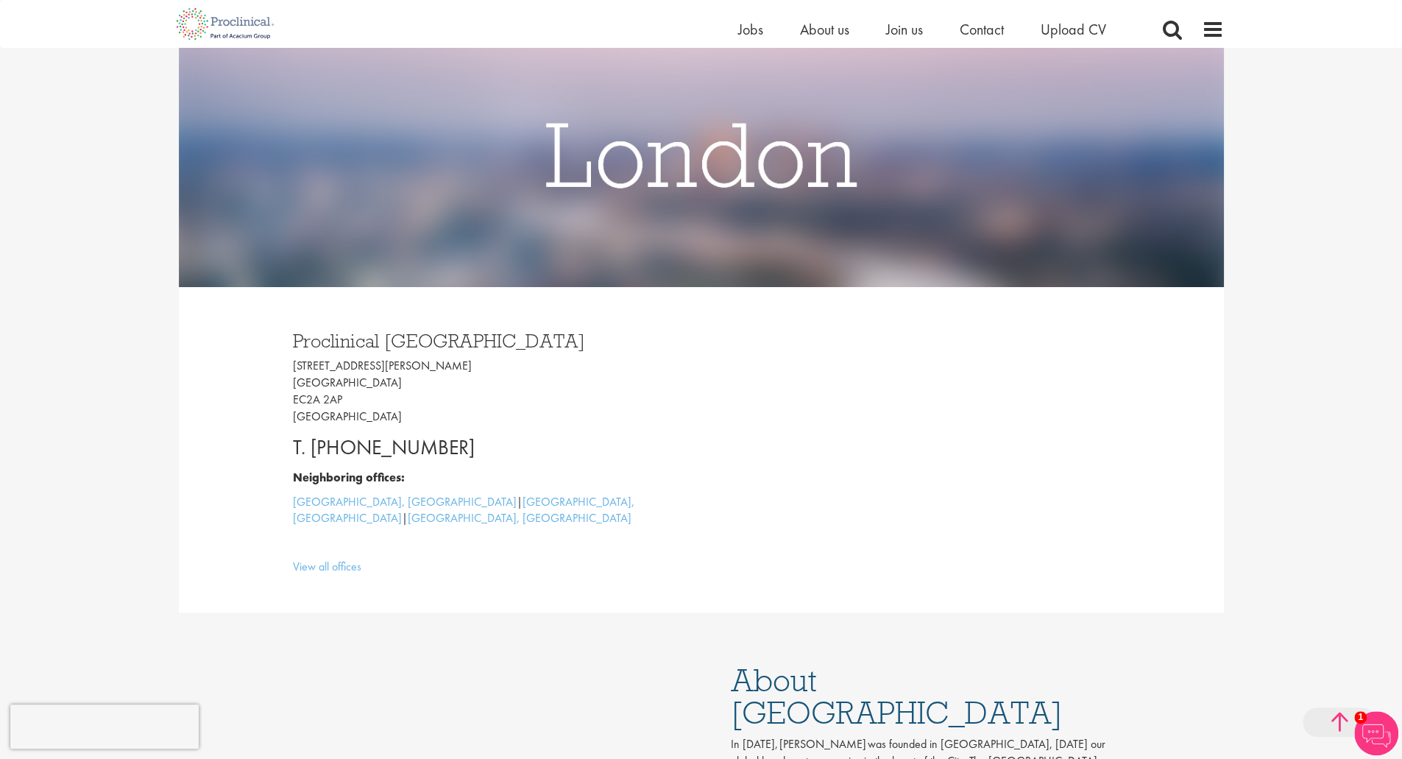
scroll to position [0, 0]
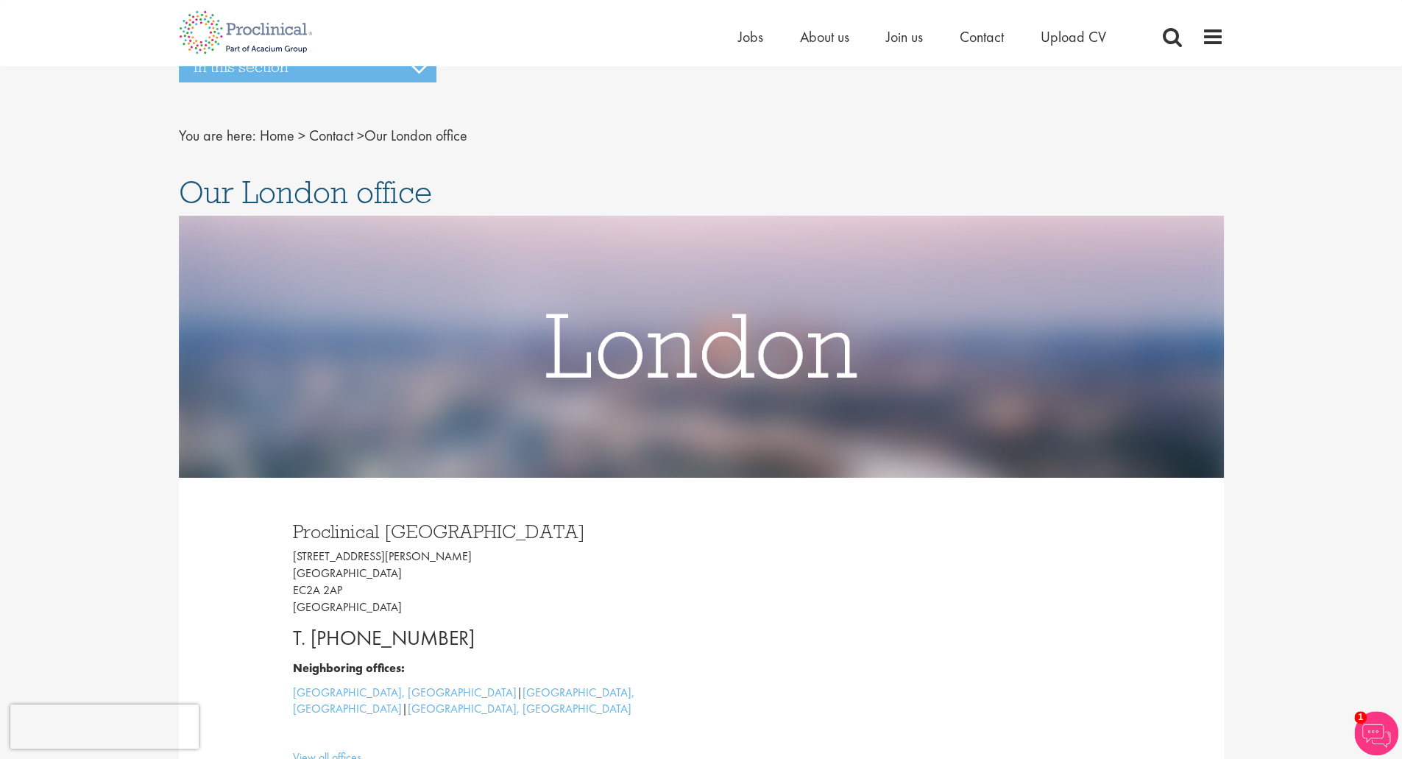
click at [1381, 734] on img at bounding box center [1376, 733] width 44 height 44
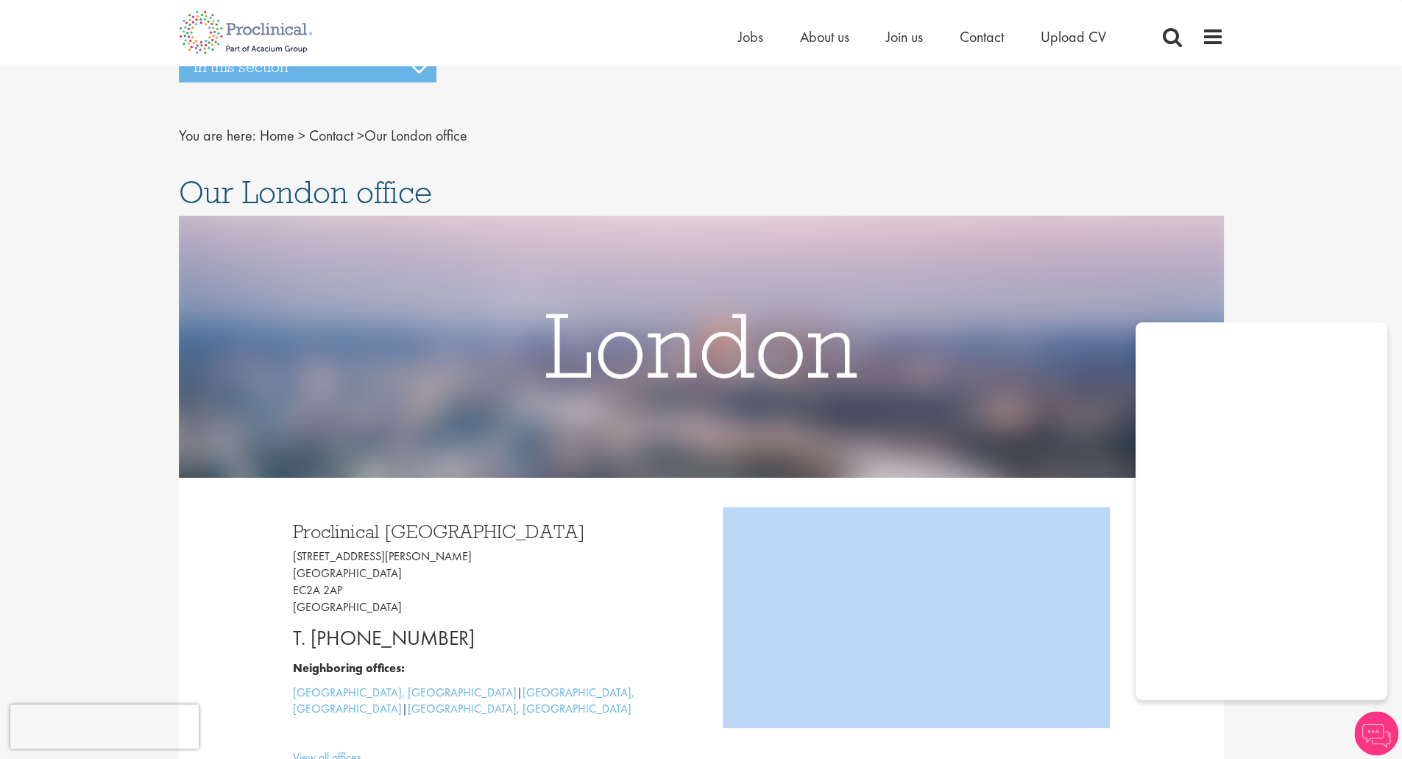
drag, startPoint x: 1389, startPoint y: 482, endPoint x: 1401, endPoint y: 560, distance: 79.0
click at [1088, 40] on span "Upload CV" at bounding box center [1074, 36] width 66 height 19
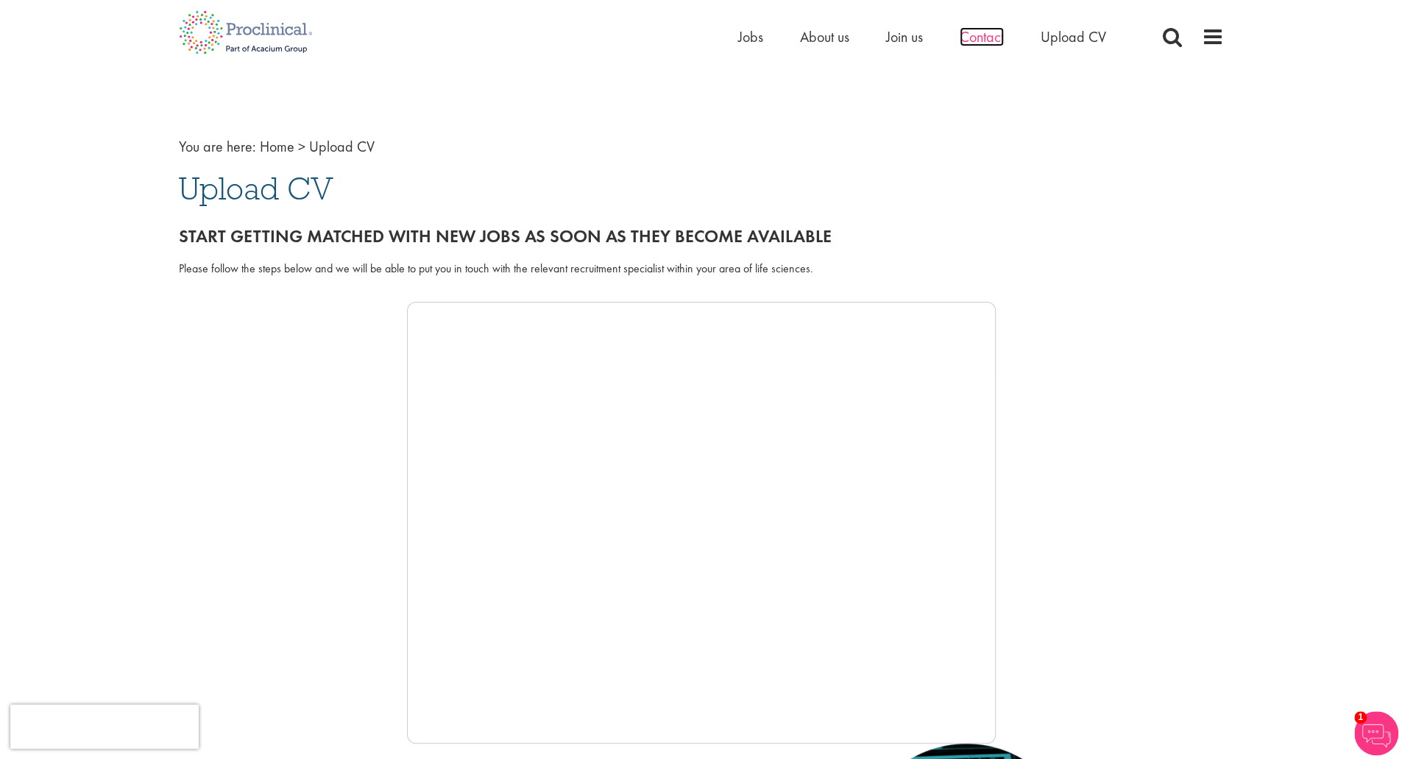
click at [978, 44] on span "Contact" at bounding box center [982, 36] width 44 height 19
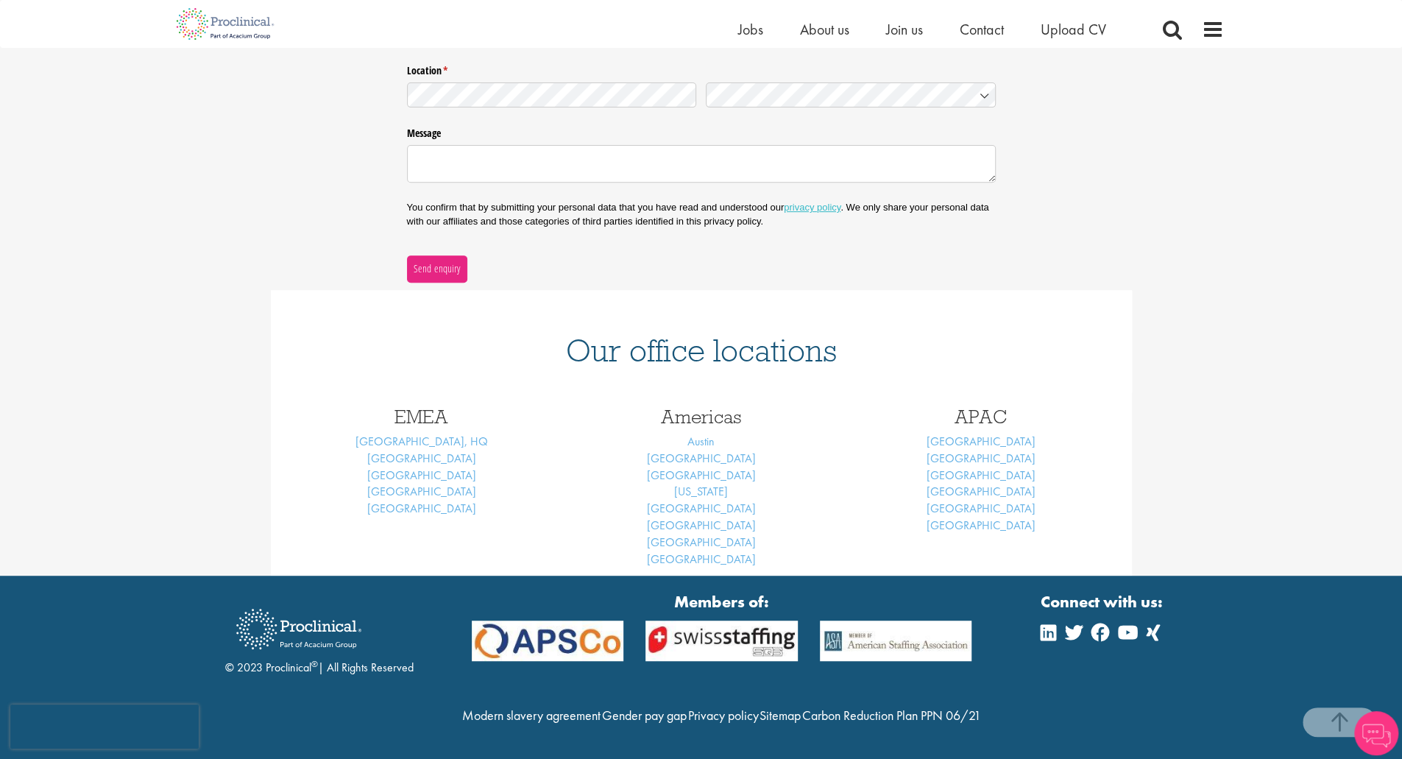
scroll to position [396, 0]
click at [420, 434] on link "[GEOGRAPHIC_DATA], HQ" at bounding box center [422, 441] width 132 height 15
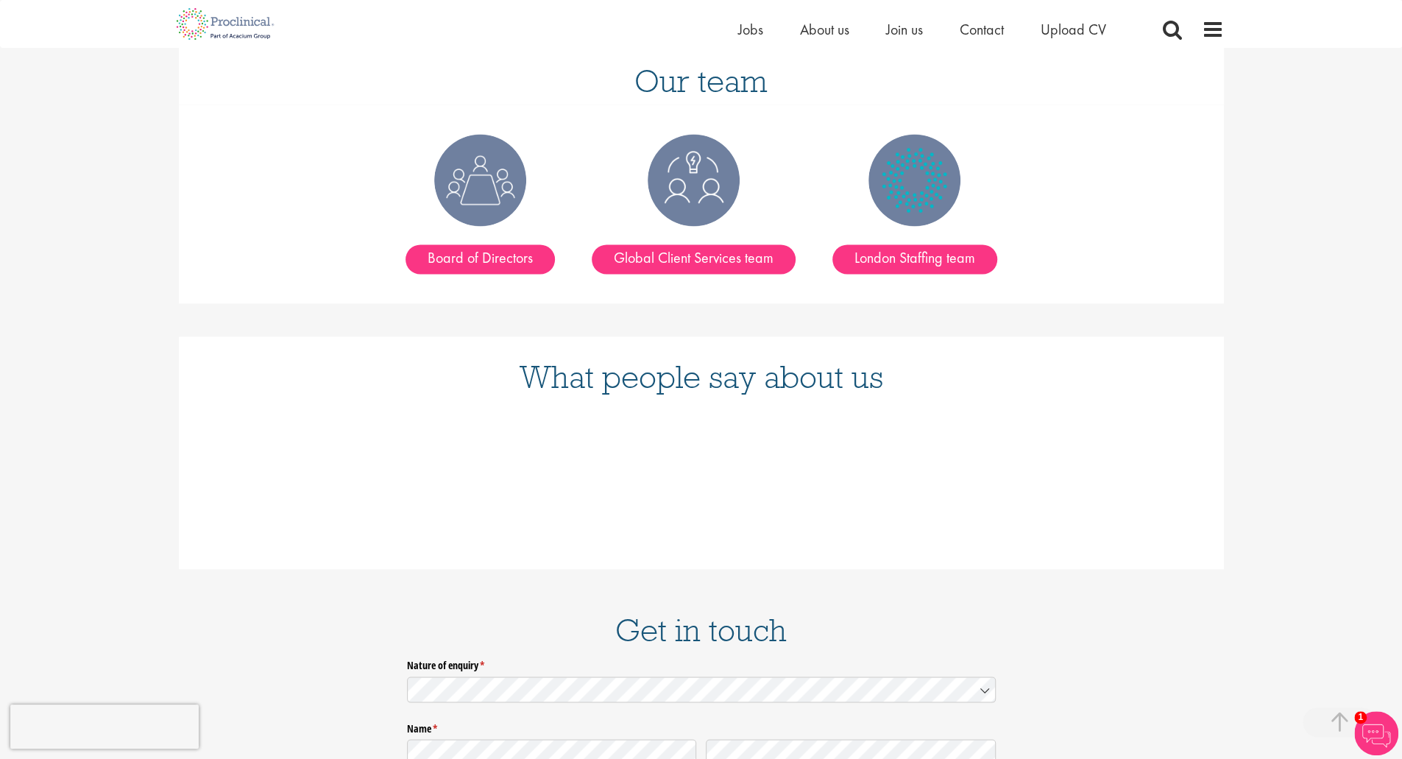
scroll to position [1825, 0]
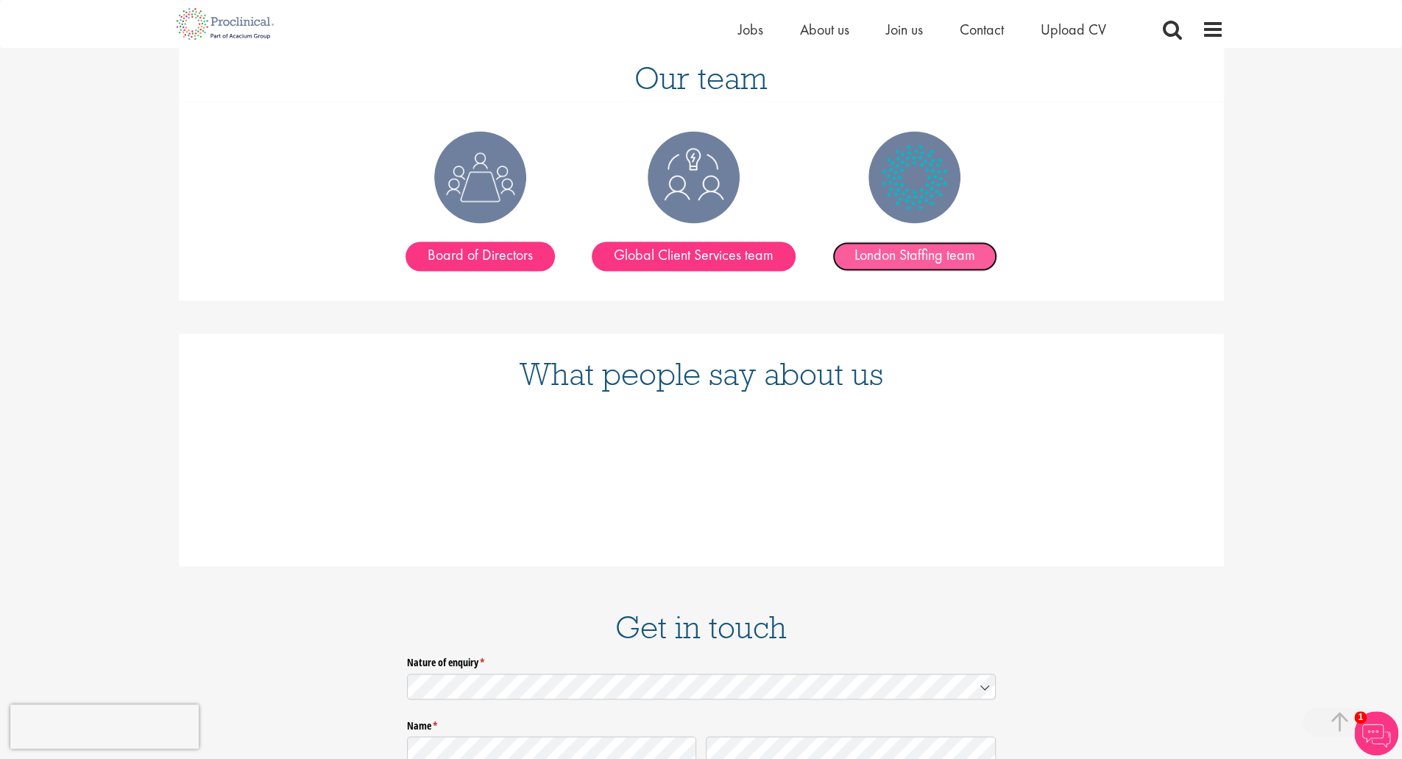
click at [915, 241] on link "London Staffing team" at bounding box center [915, 255] width 165 height 29
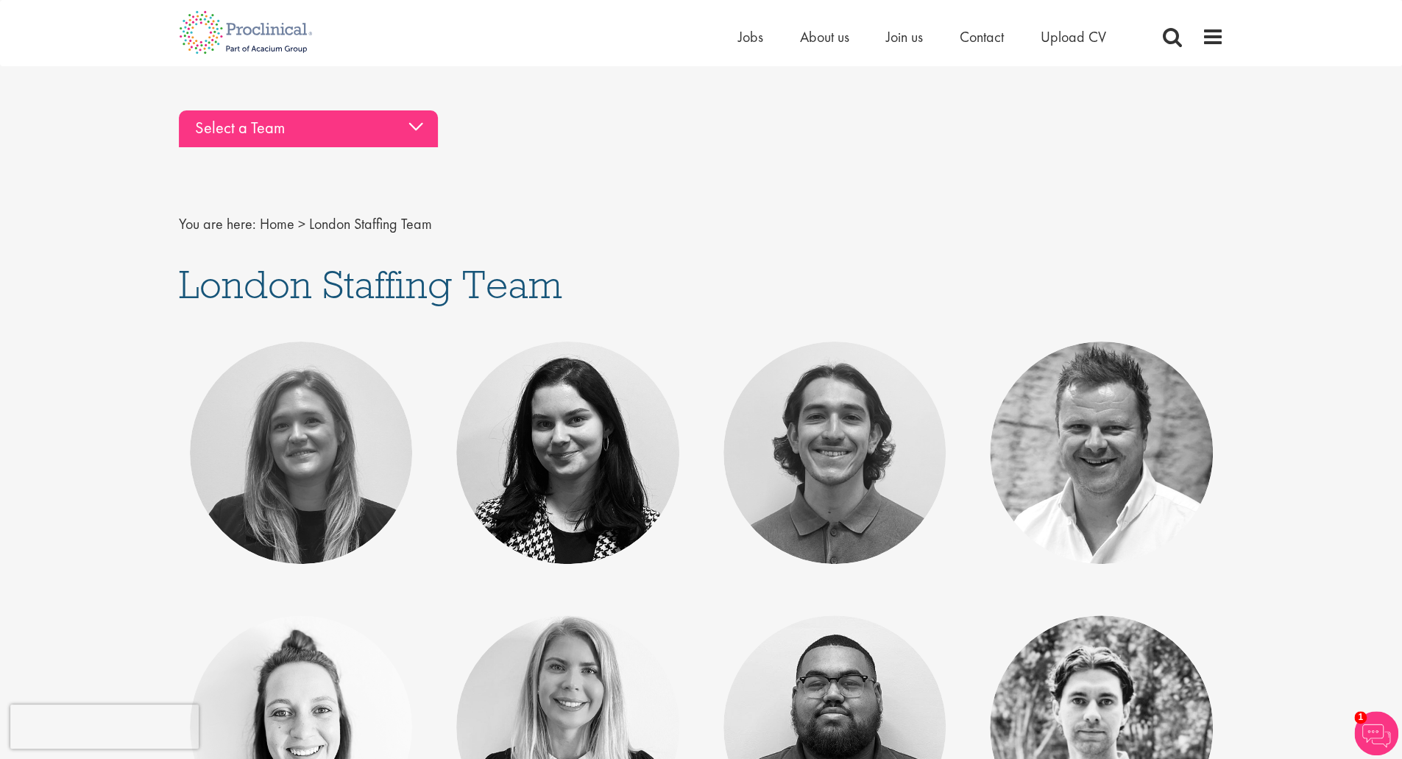
click at [414, 134] on div "Select a Team" at bounding box center [308, 128] width 259 height 37
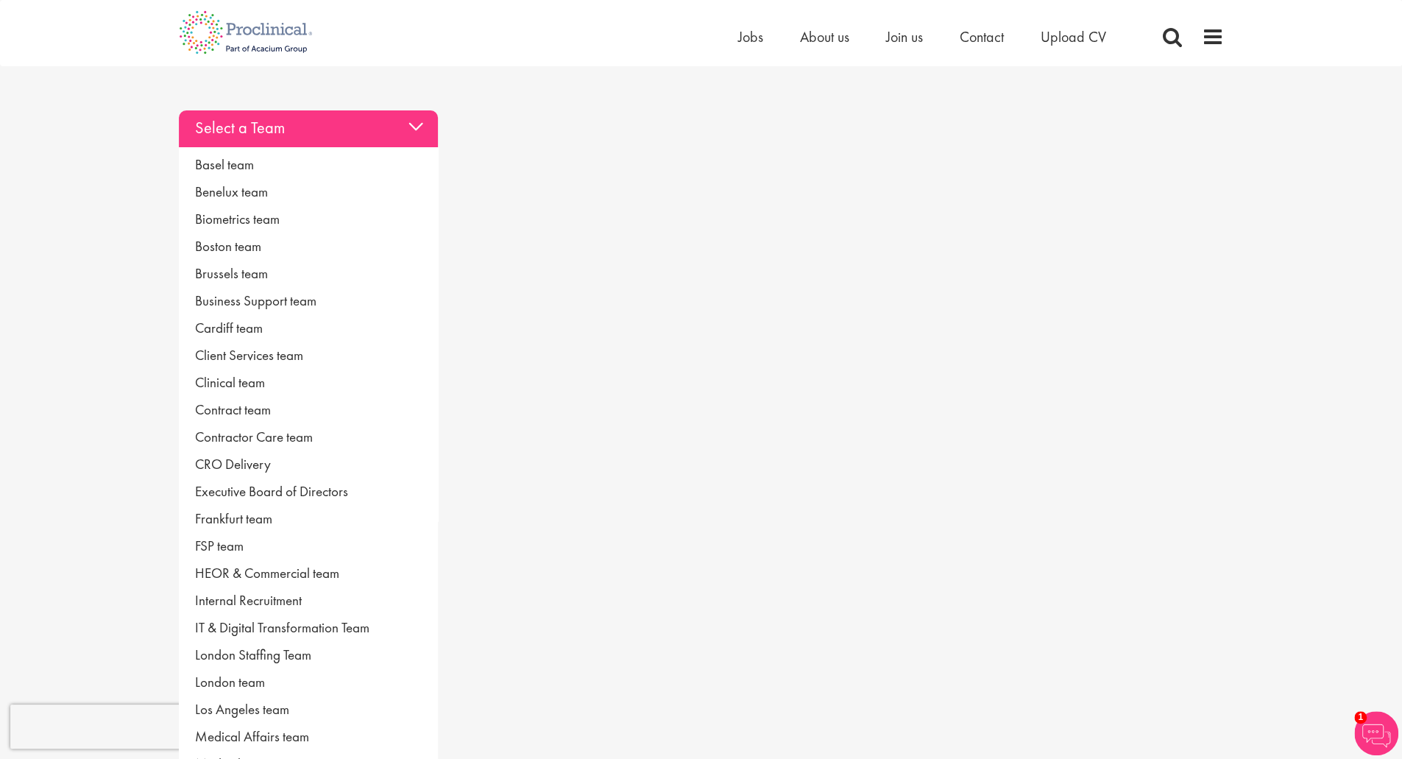
click at [414, 134] on div "Select a Team" at bounding box center [308, 128] width 259 height 37
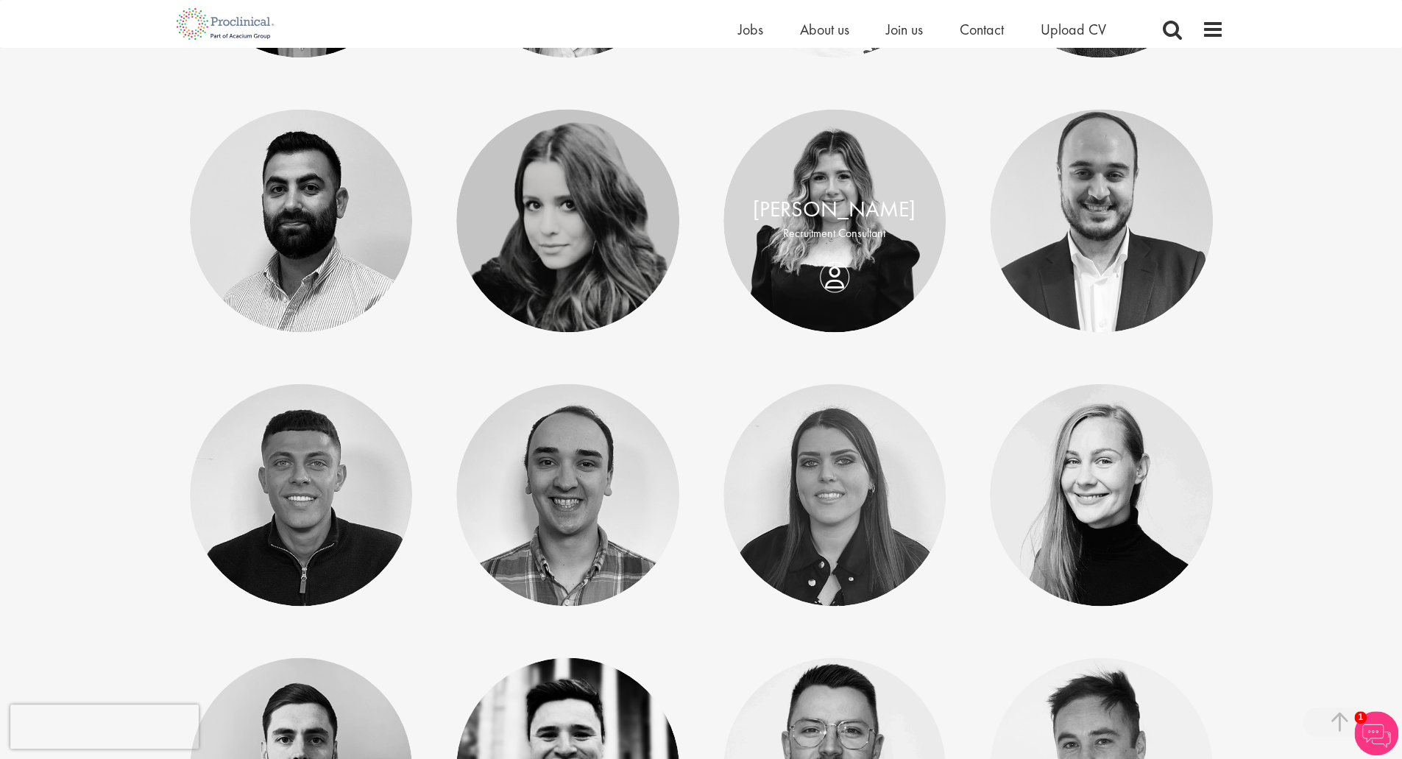
scroll to position [1615, 0]
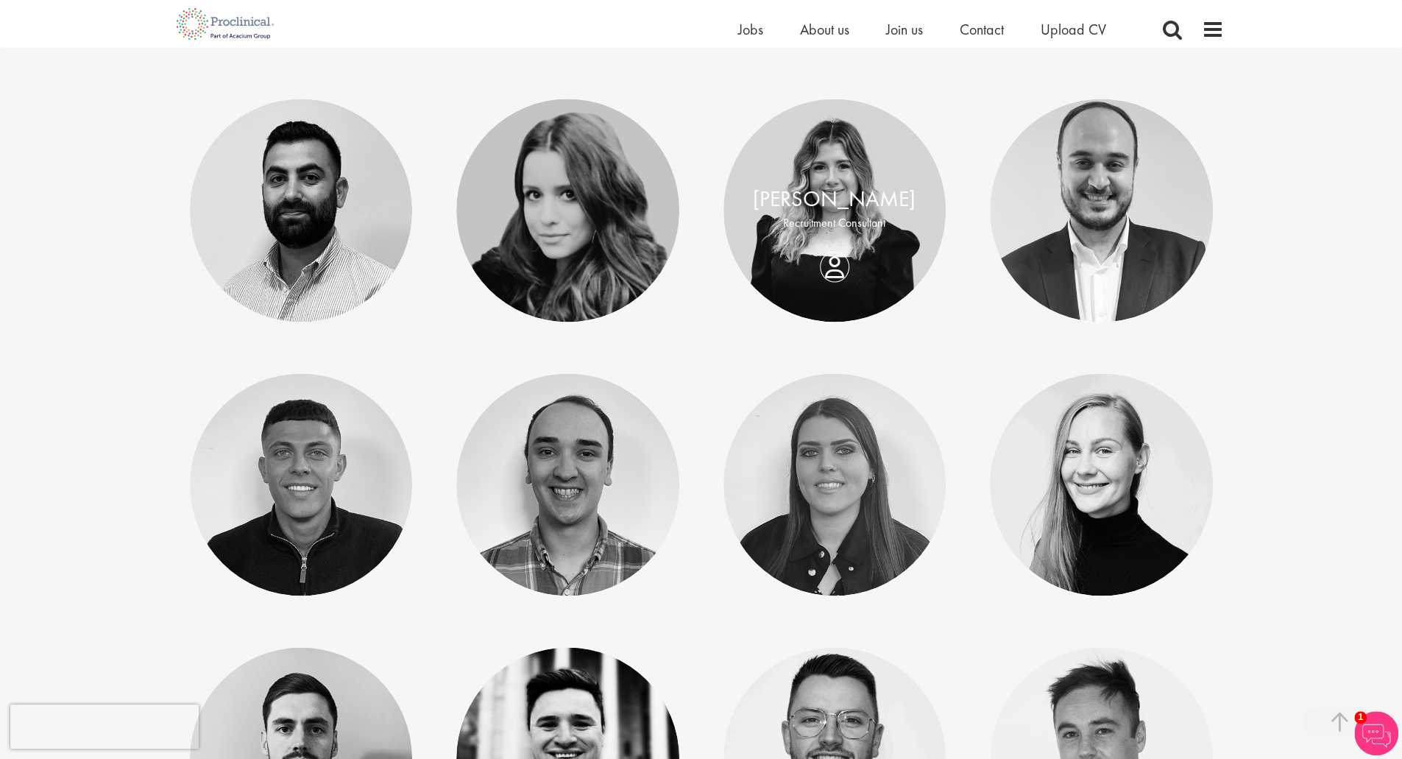
click at [847, 236] on div "[PERSON_NAME] Recruitment Consultant" at bounding box center [835, 211] width 223 height 56
click at [837, 238] on div "[PERSON_NAME] Recruitment Consultant" at bounding box center [835, 211] width 223 height 56
click at [819, 183] on div "[PERSON_NAME]" at bounding box center [835, 199] width 194 height 32
